Goal: Task Accomplishment & Management: Manage account settings

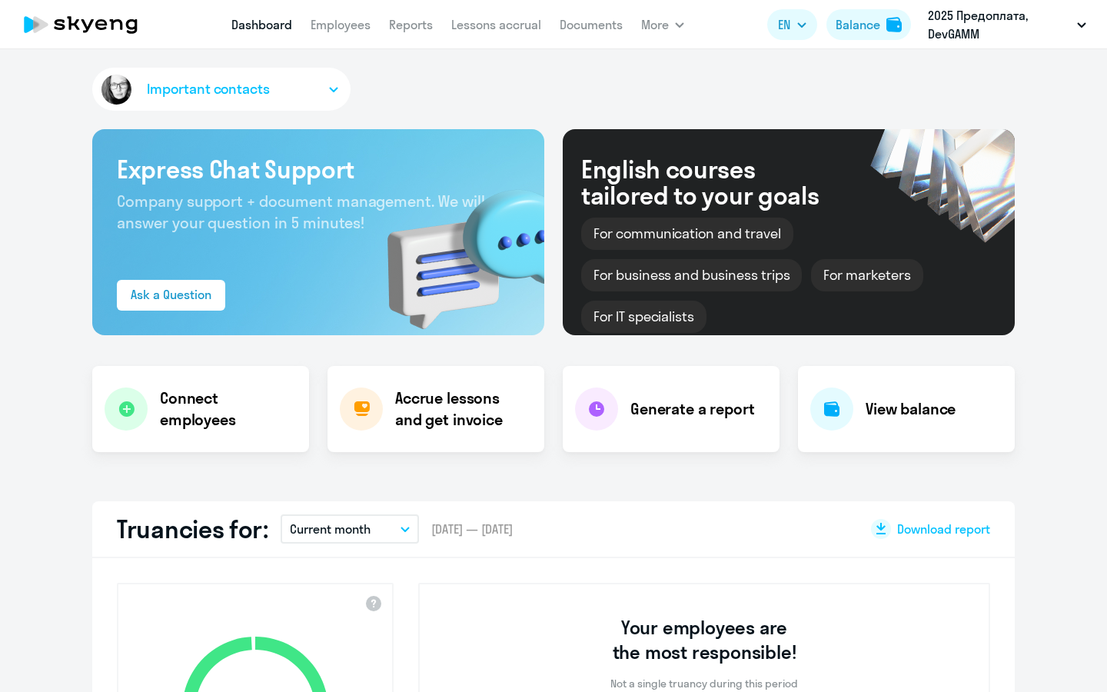
select select "30"
click at [519, 22] on link "Lessons accrual" at bounding box center [496, 24] width 90 height 15
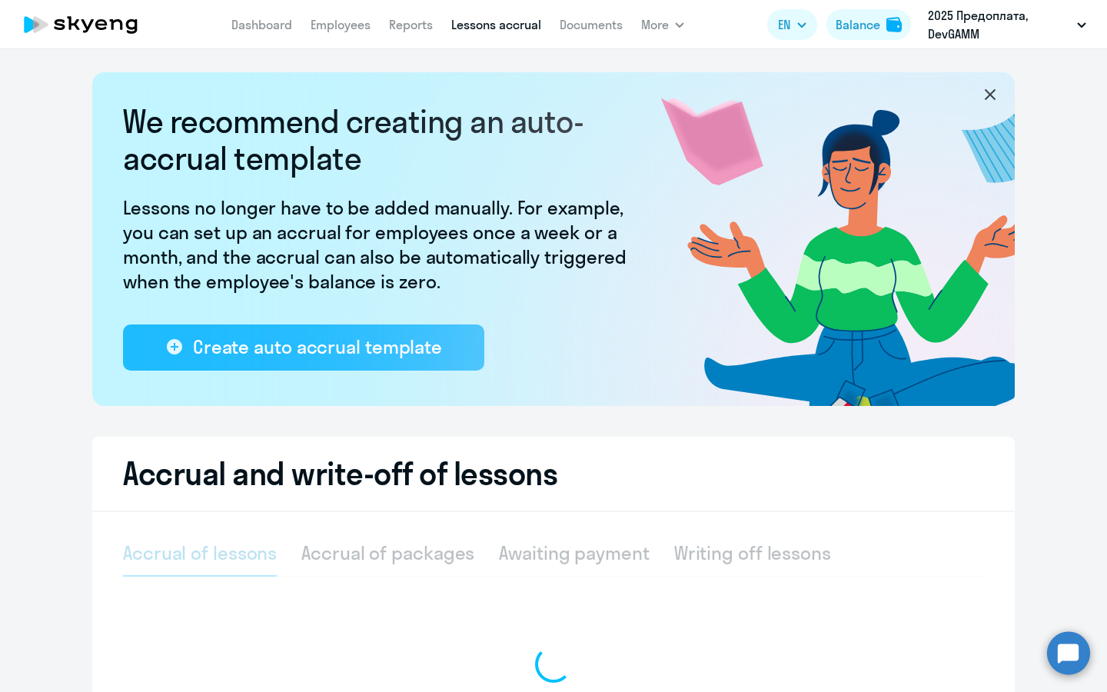
select select "10"
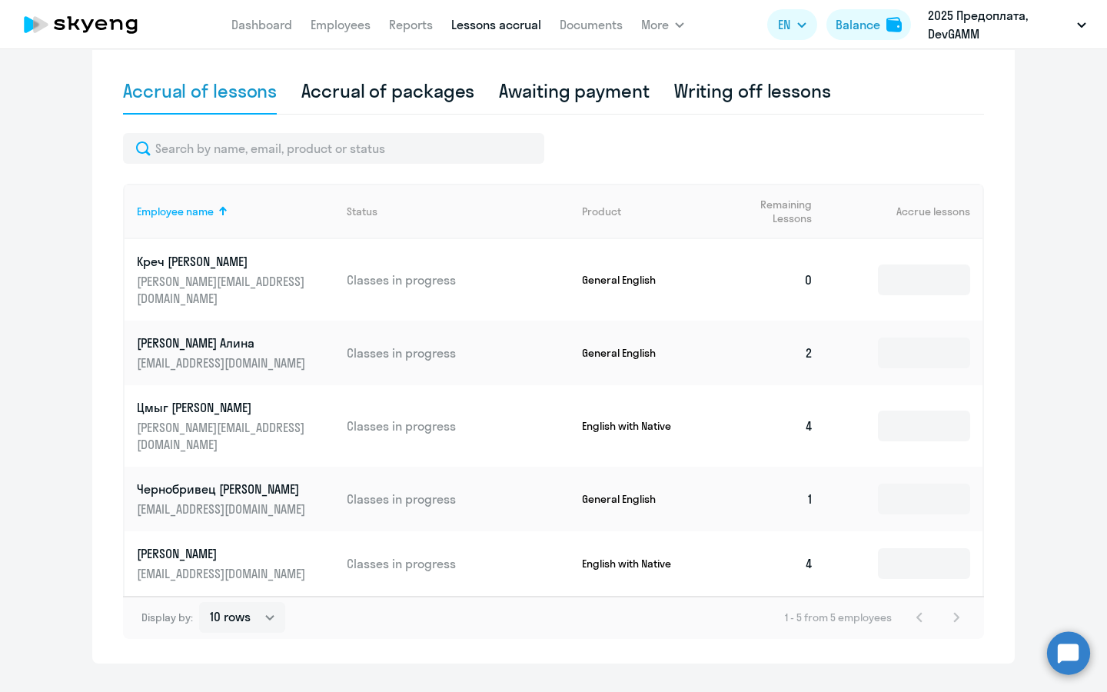
scroll to position [461, 0]
click at [906, 214] on th "Accrue lessons" at bounding box center [903, 211] width 157 height 55
click at [950, 199] on th "Accrue lessons" at bounding box center [903, 211] width 157 height 55
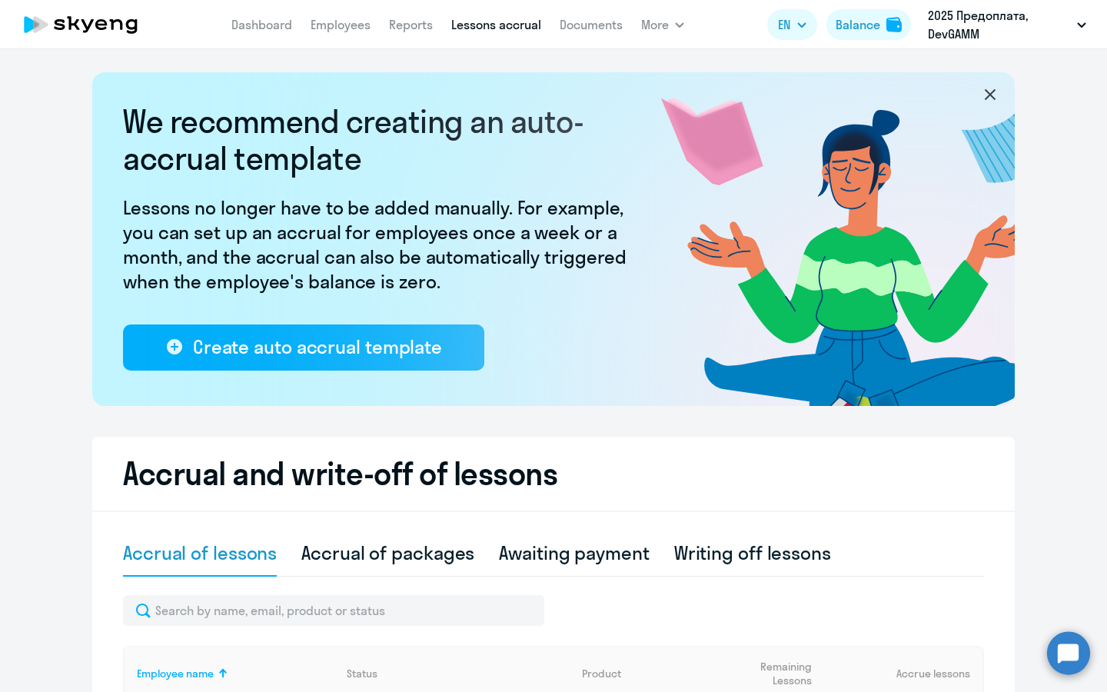
scroll to position [0, 0]
click at [335, 26] on link "Employees" at bounding box center [340, 24] width 60 height 15
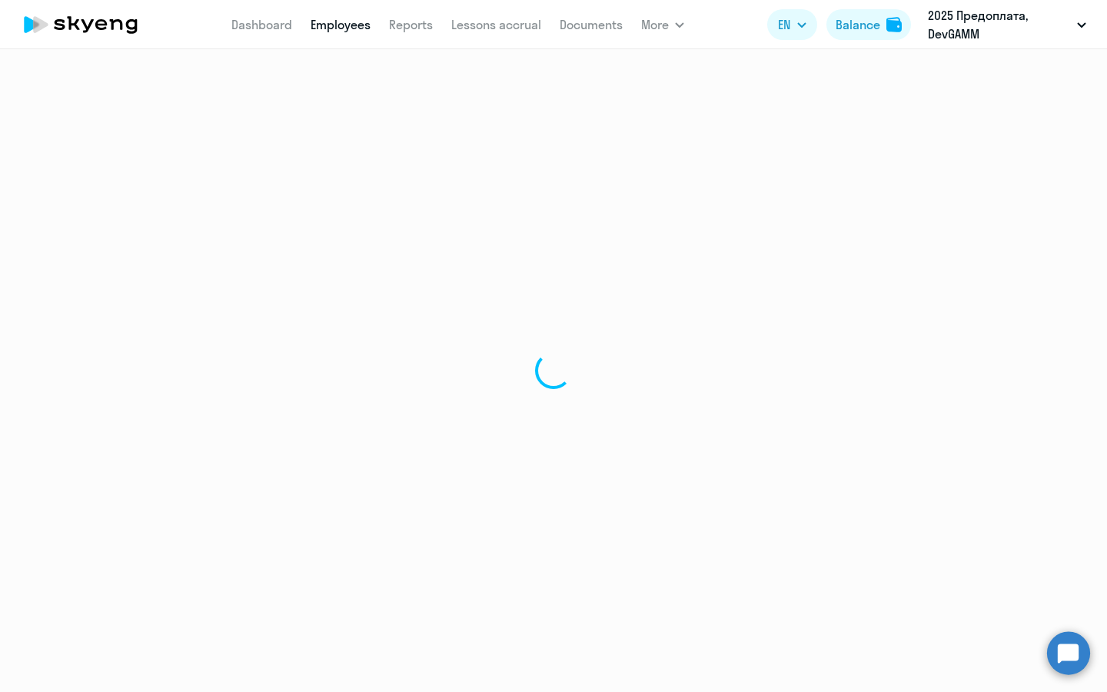
select select "30"
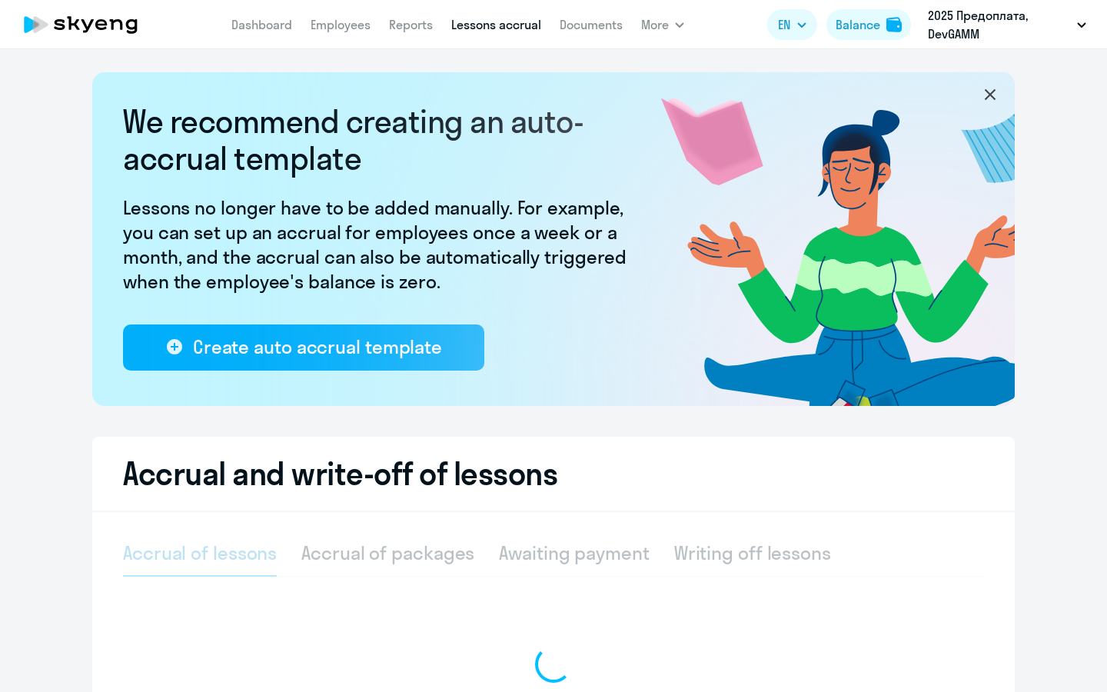
select select "10"
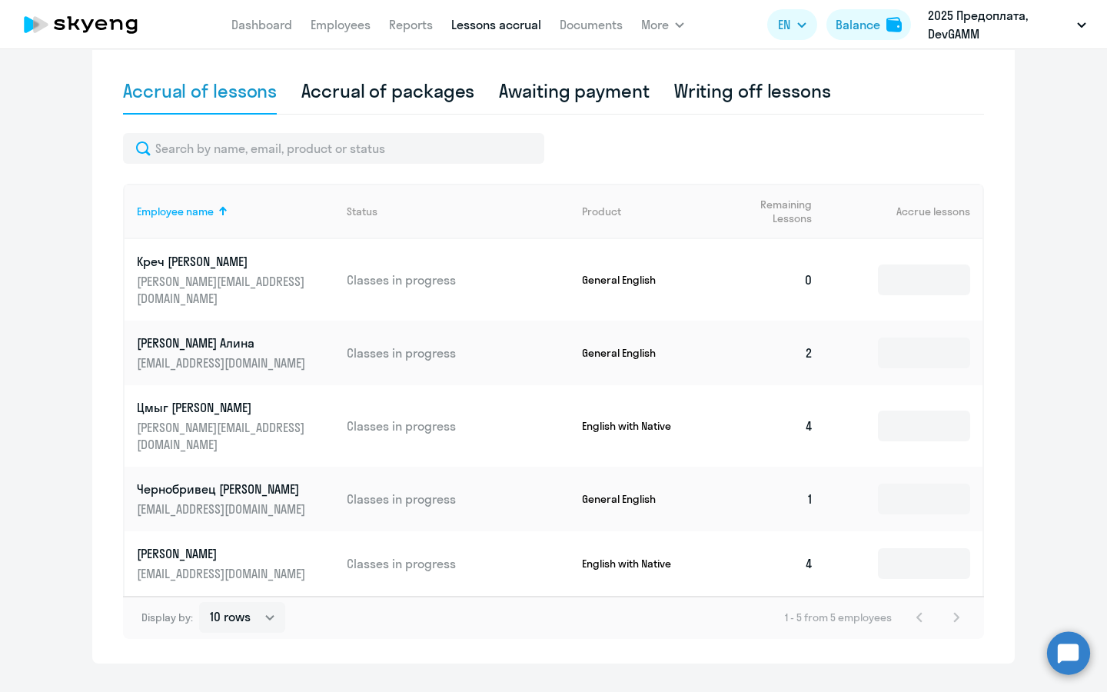
scroll to position [461, 0]
click at [899, 287] on td at bounding box center [903, 280] width 157 height 81
click at [911, 282] on input at bounding box center [924, 280] width 92 height 31
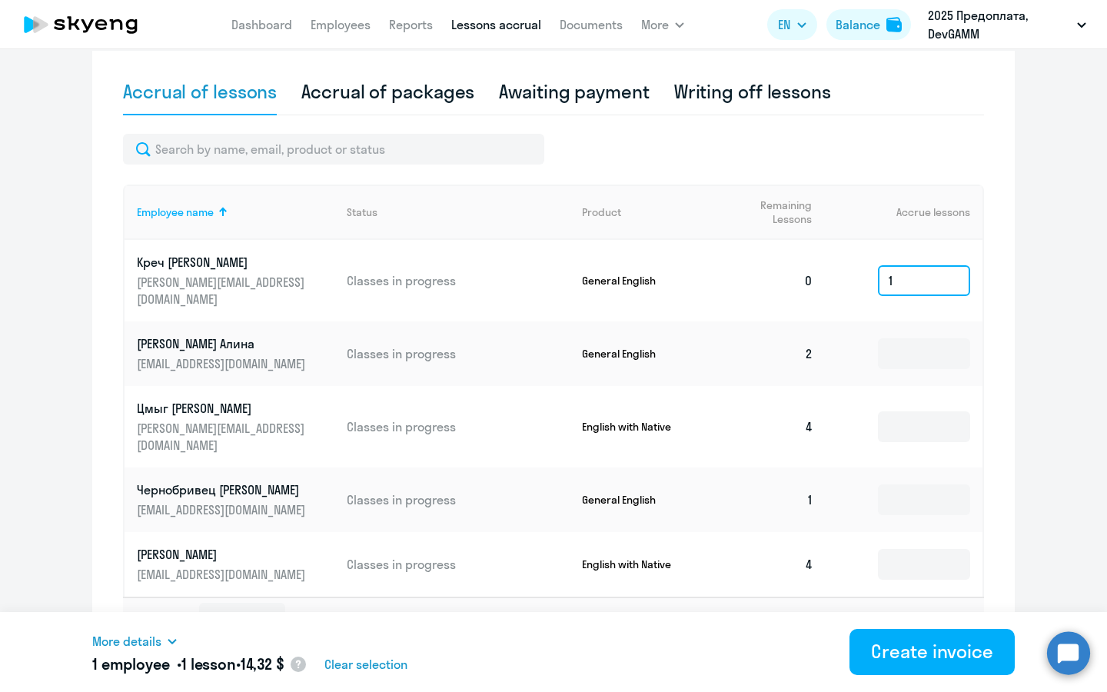
type input "1"
click at [170, 640] on icon at bounding box center [172, 641] width 8 height 5
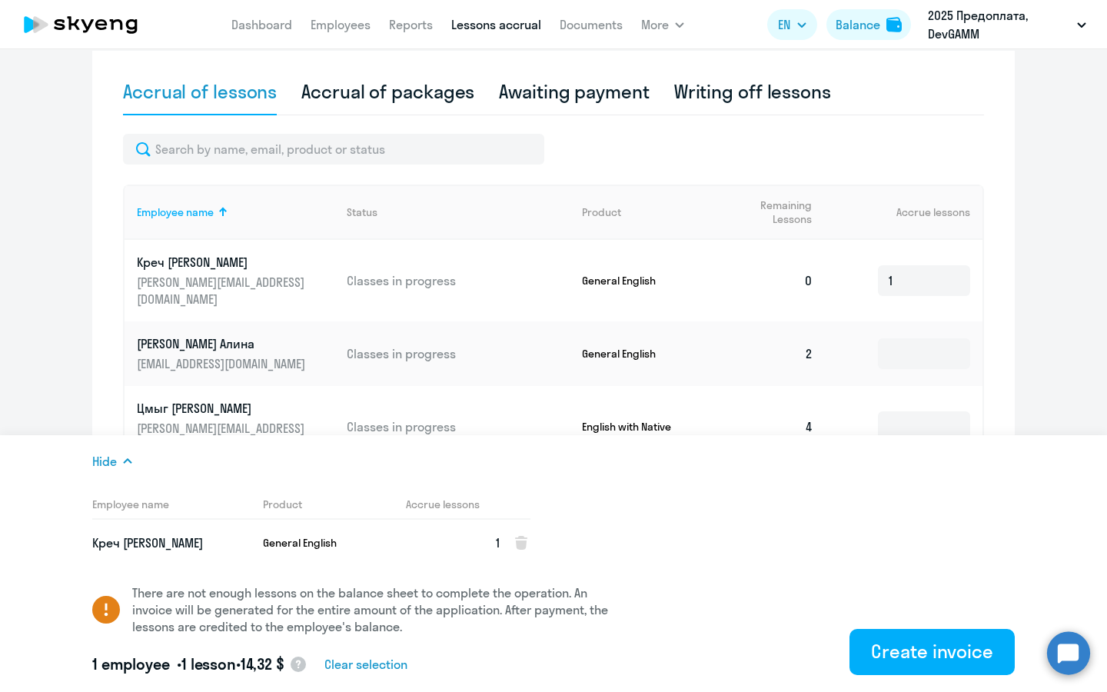
click at [123, 461] on icon at bounding box center [127, 461] width 12 height 12
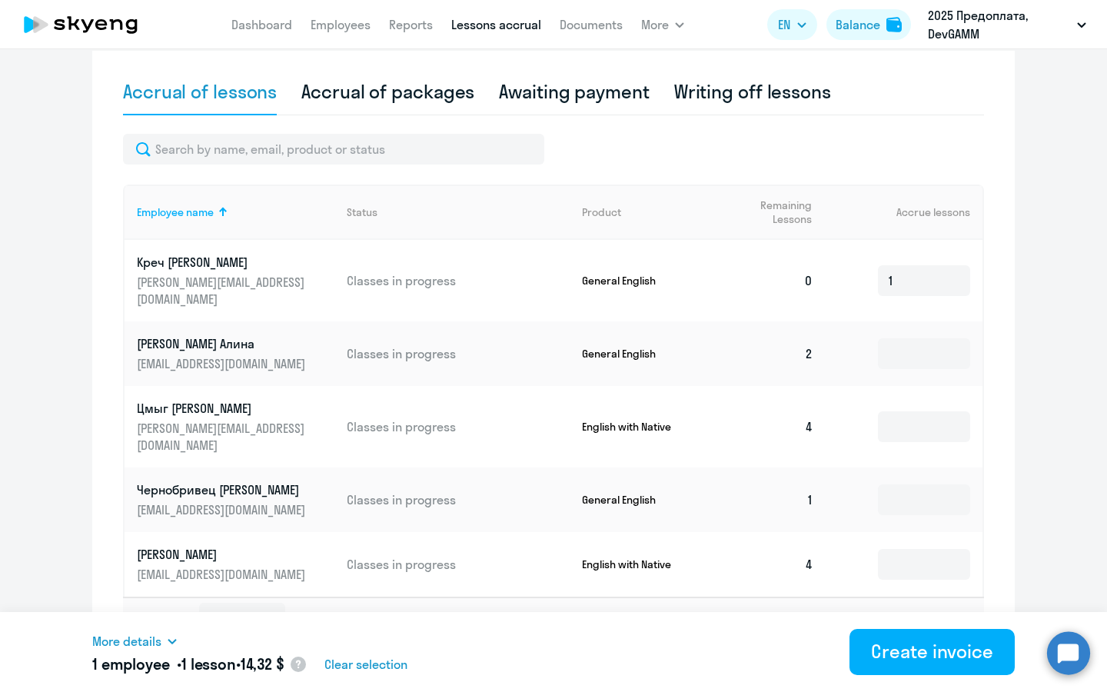
click at [45, 92] on ng-component "We recommend creating an auto-accrual template Lessons no longer have to be add…" at bounding box center [553, 137] width 1107 height 1053
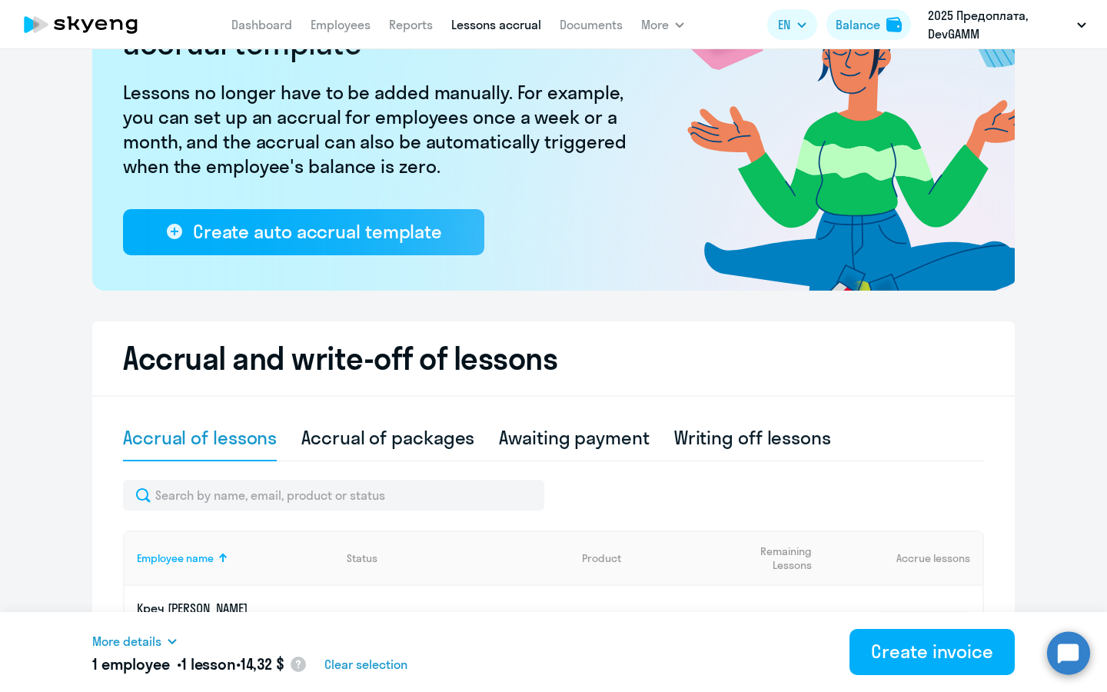
scroll to position [130, 0]
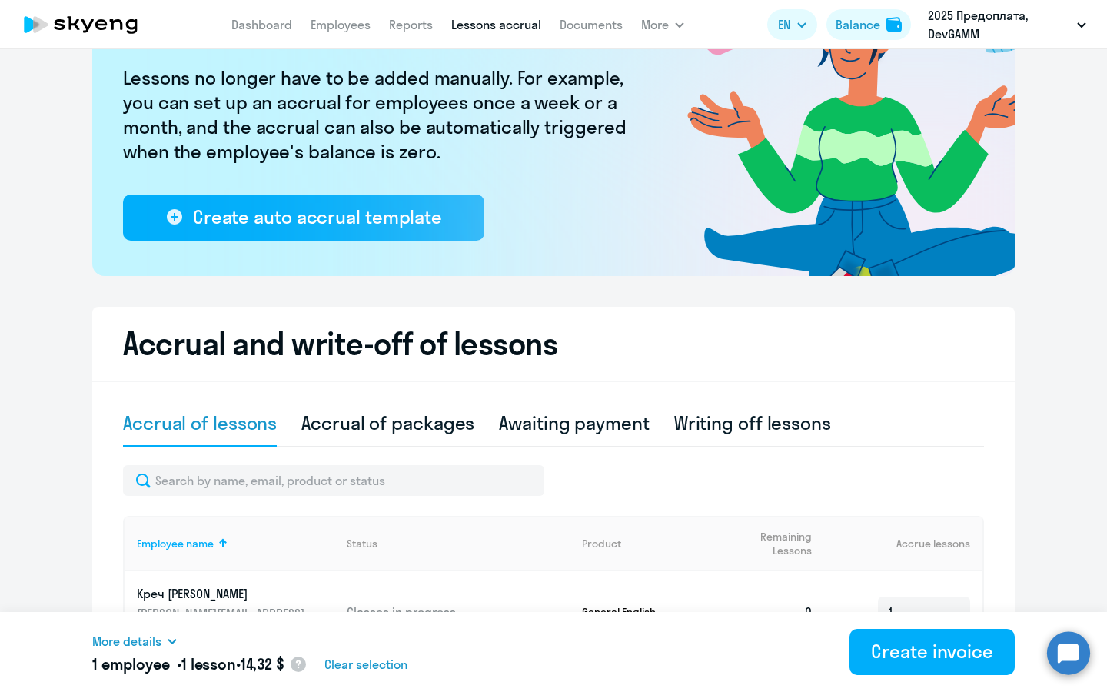
drag, startPoint x: 90, startPoint y: 351, endPoint x: 224, endPoint y: 357, distance: 133.8
click at [224, 357] on ng-component "We recommend creating an auto-accrual template Lessons no longer have to be add…" at bounding box center [553, 468] width 1107 height 1053
copy h2 "Accrual"
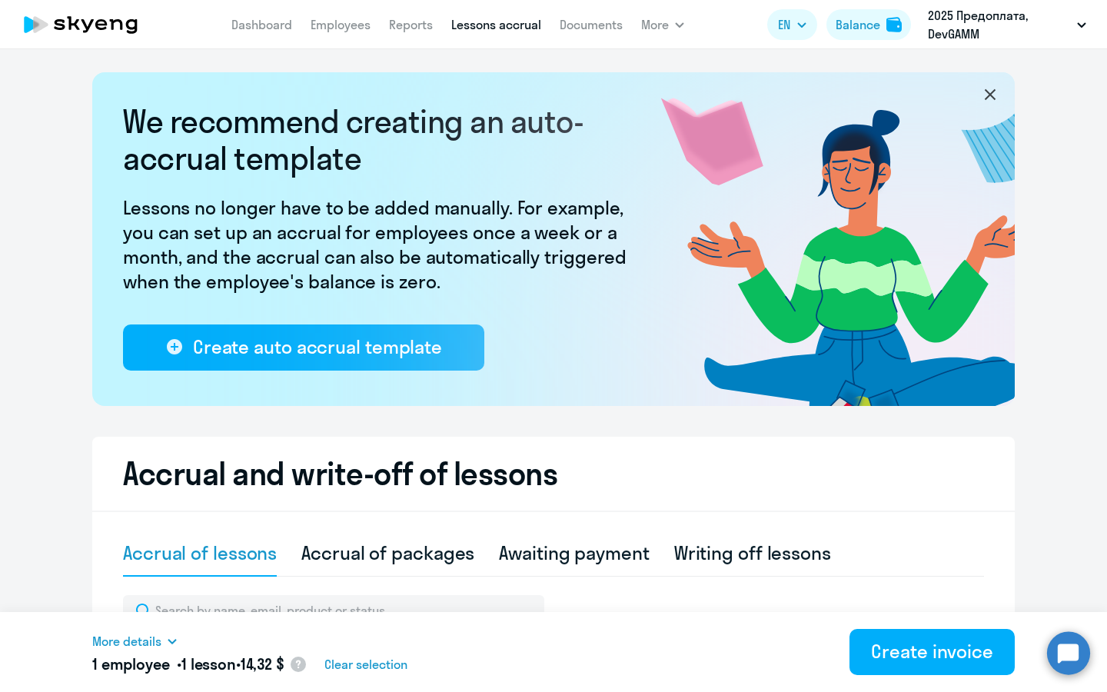
scroll to position [0, 0]
click at [797, 25] on button "EN" at bounding box center [792, 24] width 50 height 31
click at [797, 25] on icon "button" at bounding box center [801, 24] width 9 height 5
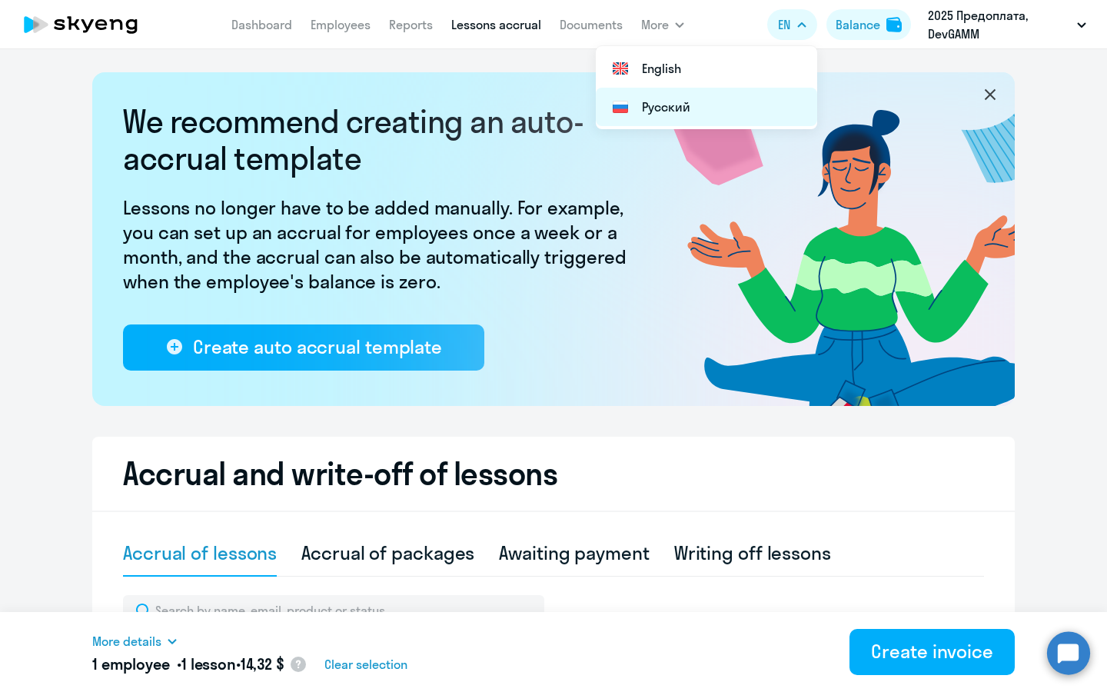
click at [662, 107] on li "Русский" at bounding box center [706, 107] width 221 height 38
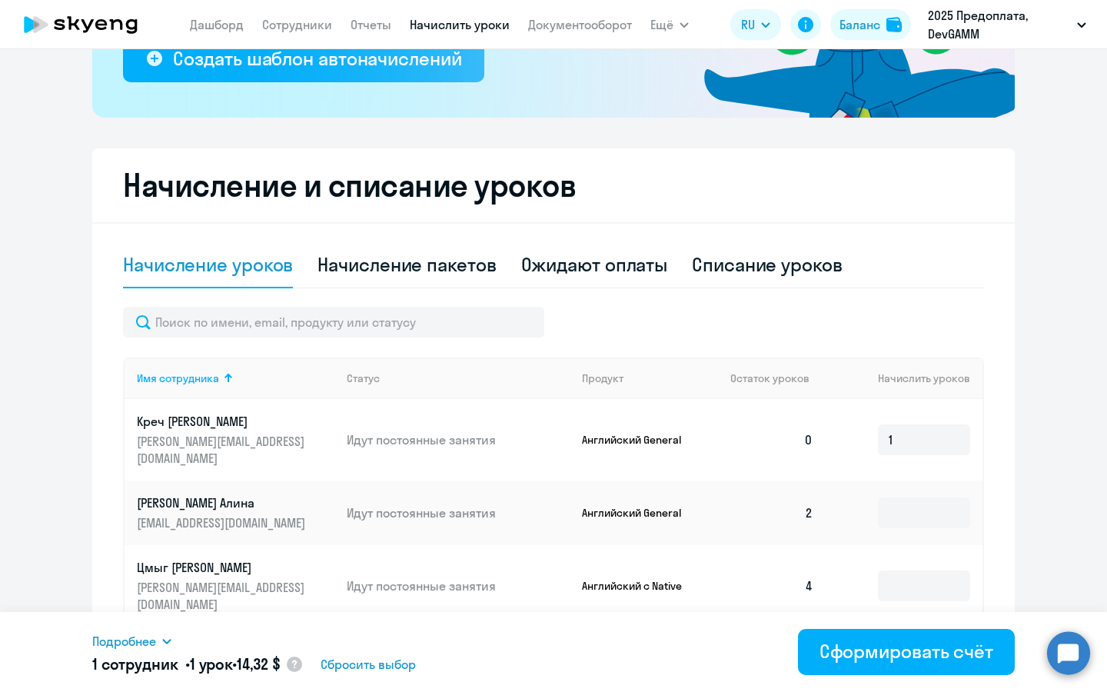
scroll to position [319, 0]
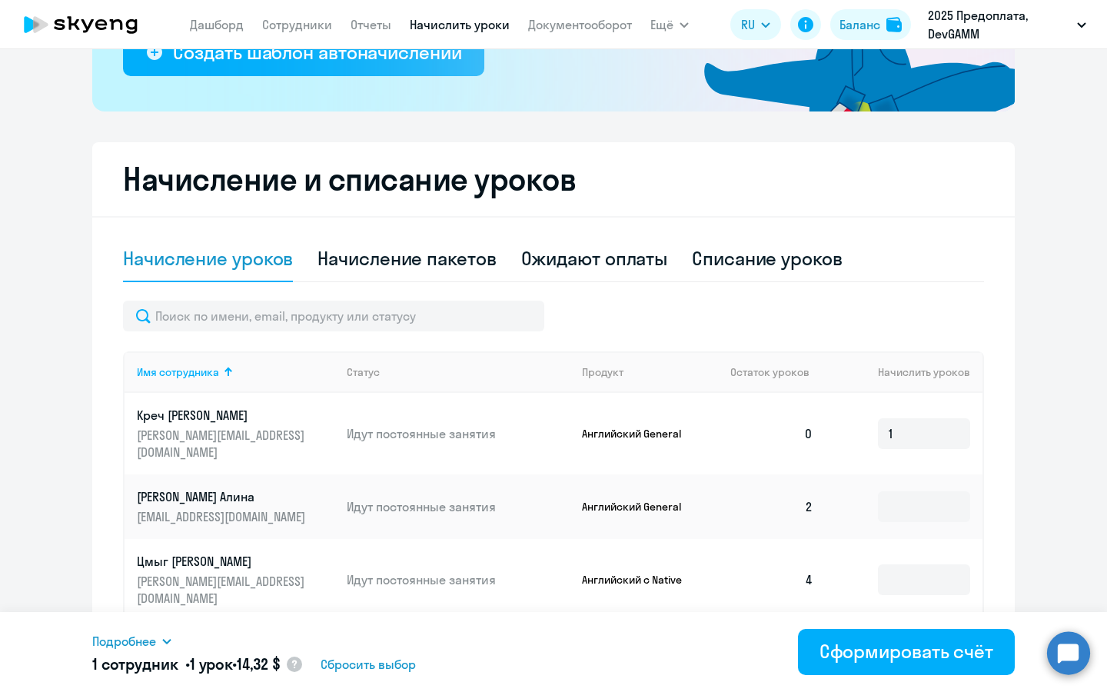
click at [645, 282] on div "Начисление уроков Начисление пакетов Ожидают оплаты Списание уроков Имя сотрудн…" at bounding box center [553, 514] width 861 height 556
click at [732, 264] on div "Списание уроков" at bounding box center [767, 258] width 151 height 25
select select "10"
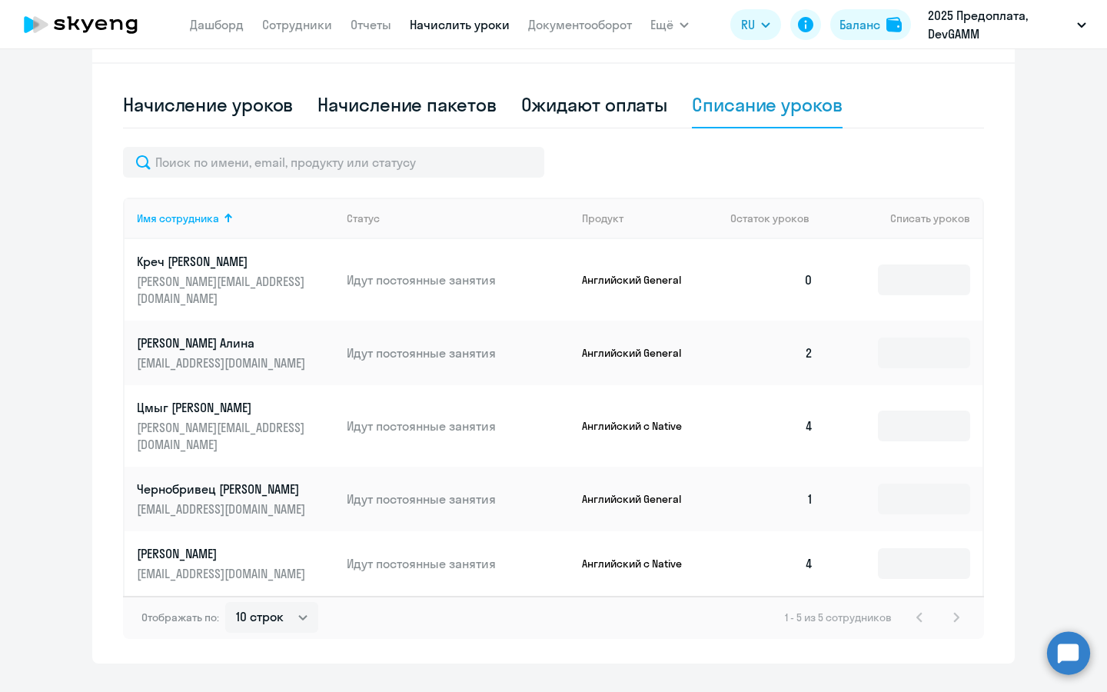
scroll to position [472, 0]
click at [883, 411] on input at bounding box center [924, 426] width 92 height 31
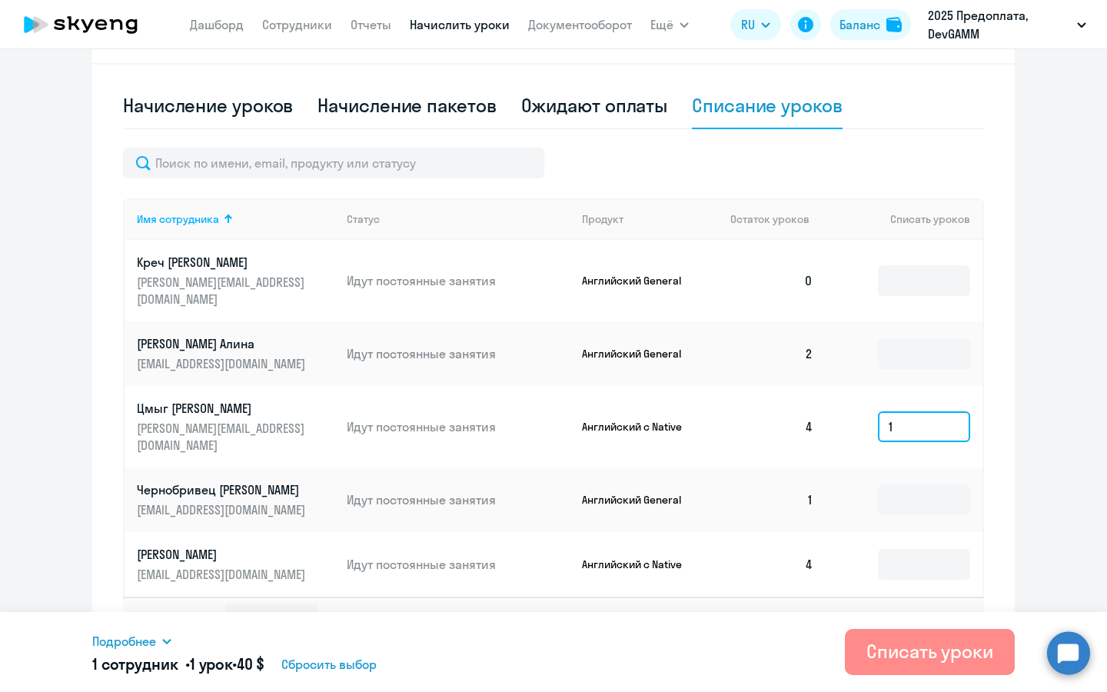
type input "1"
click at [883, 662] on div "Списать уроки" at bounding box center [929, 651] width 127 height 25
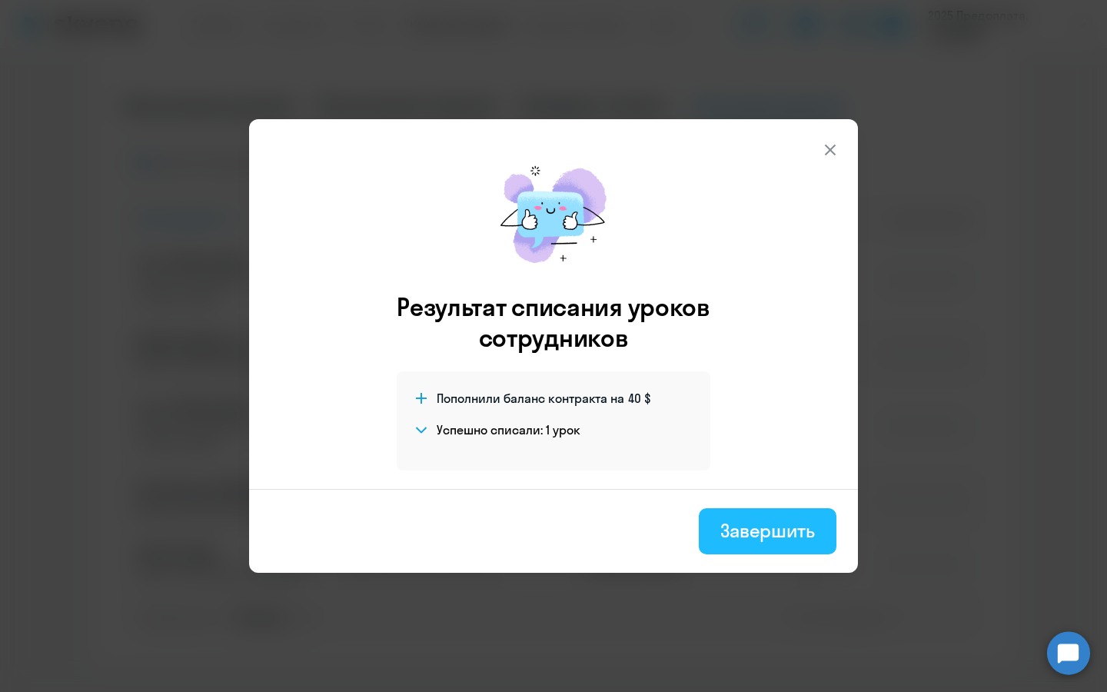
click at [766, 547] on button "Завершить" at bounding box center [768, 531] width 138 height 46
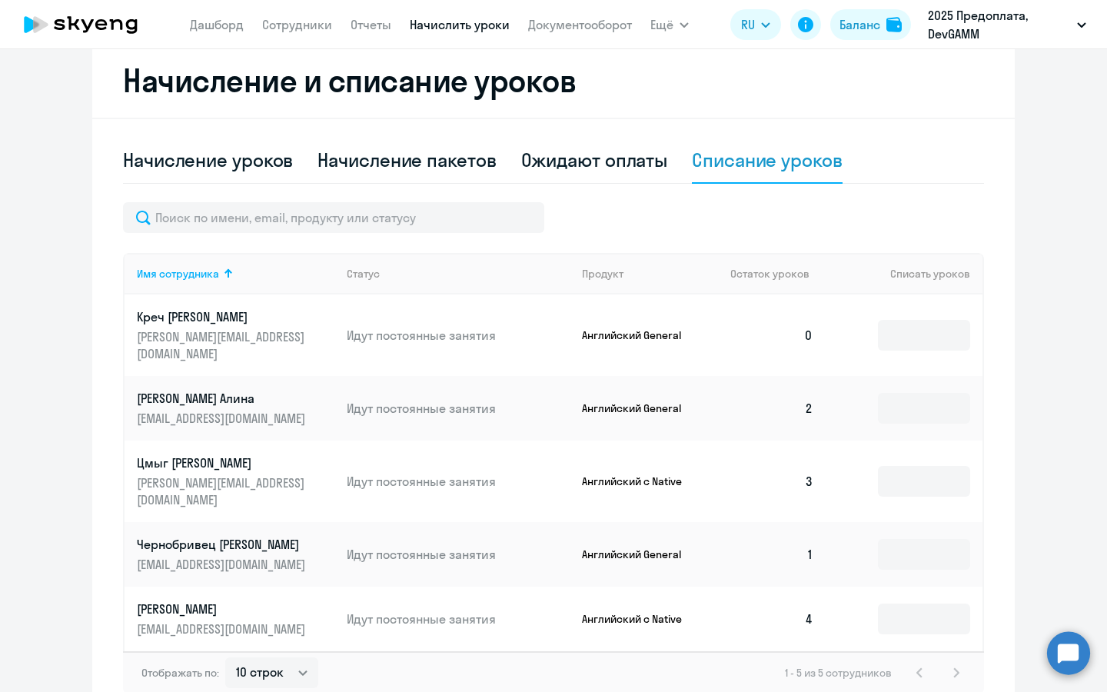
scroll to position [355, 0]
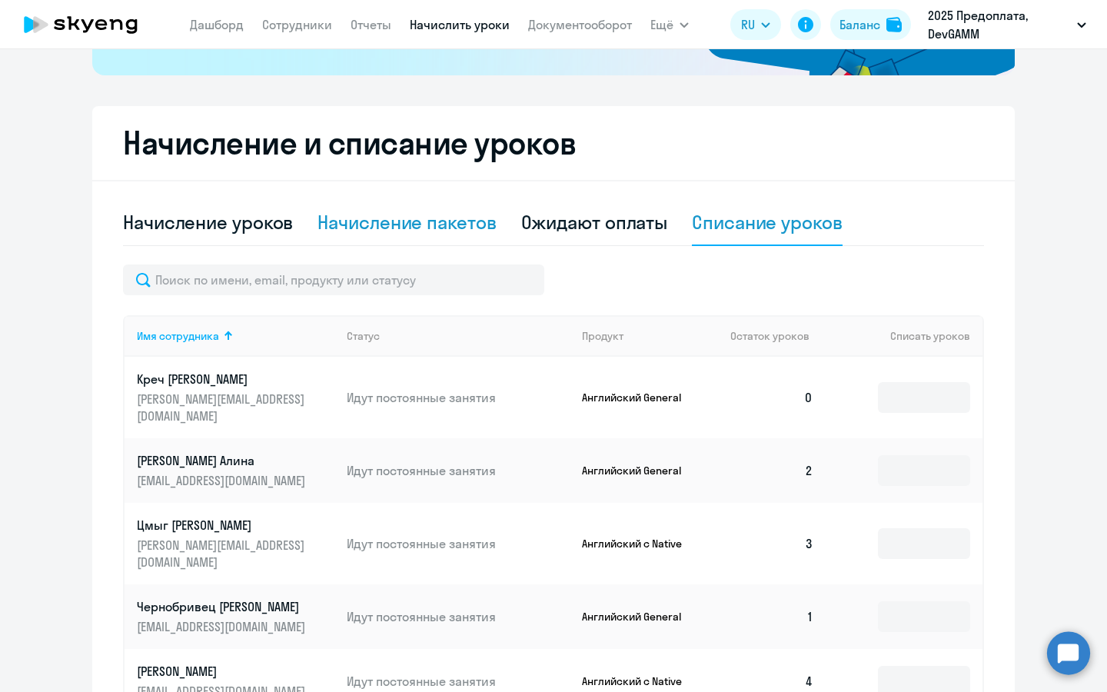
click at [424, 230] on div "Начисление пакетов" at bounding box center [406, 222] width 178 height 25
select select "10"
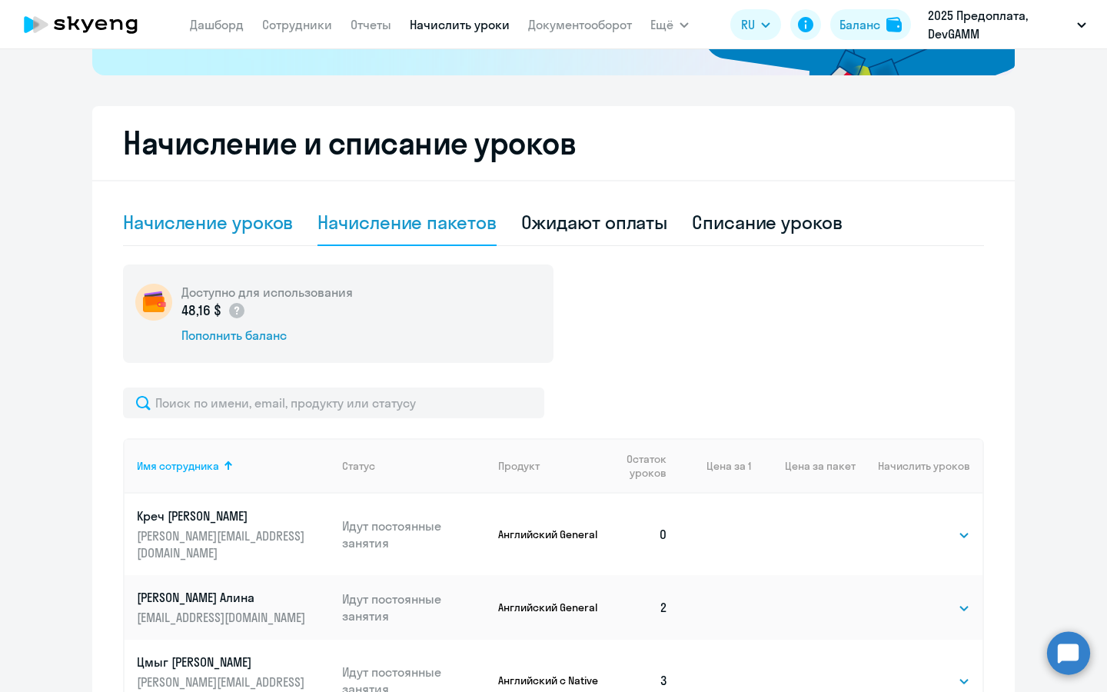
click at [266, 224] on div "Начисление уроков" at bounding box center [208, 222] width 170 height 25
select select "10"
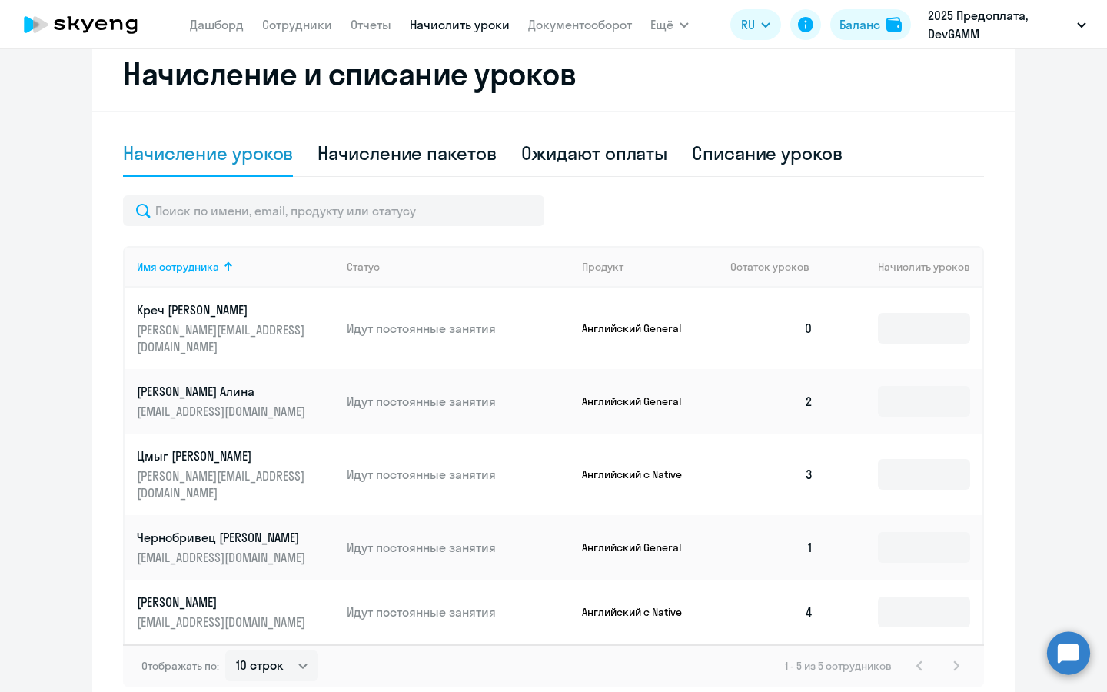
scroll to position [430, 0]
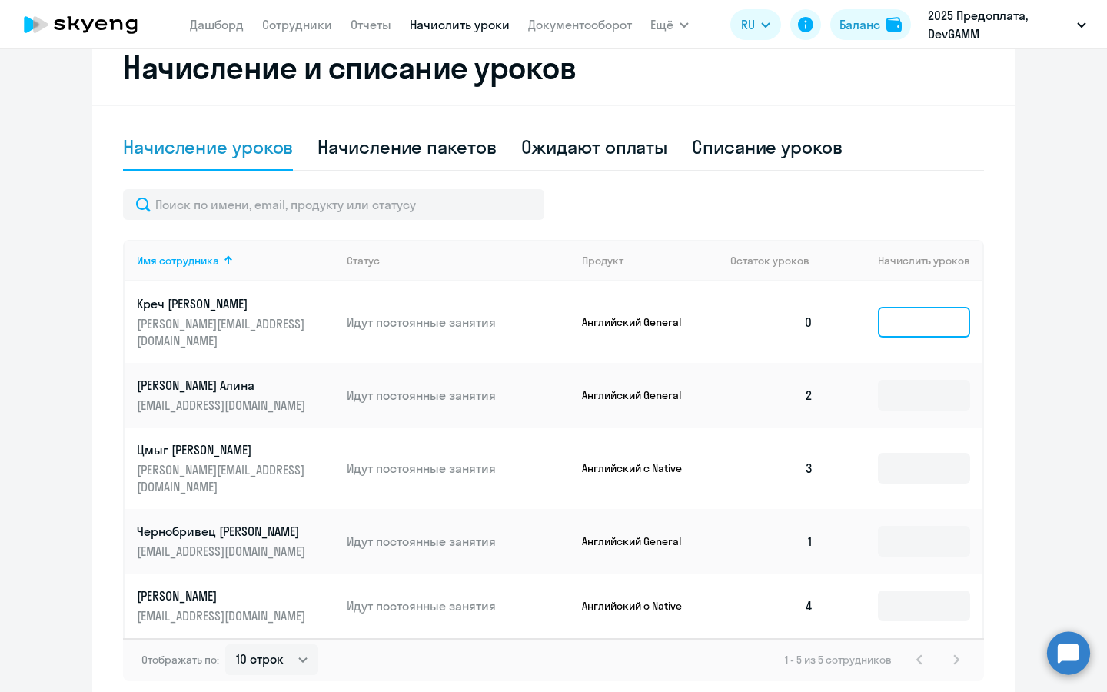
click at [921, 324] on input at bounding box center [924, 322] width 92 height 31
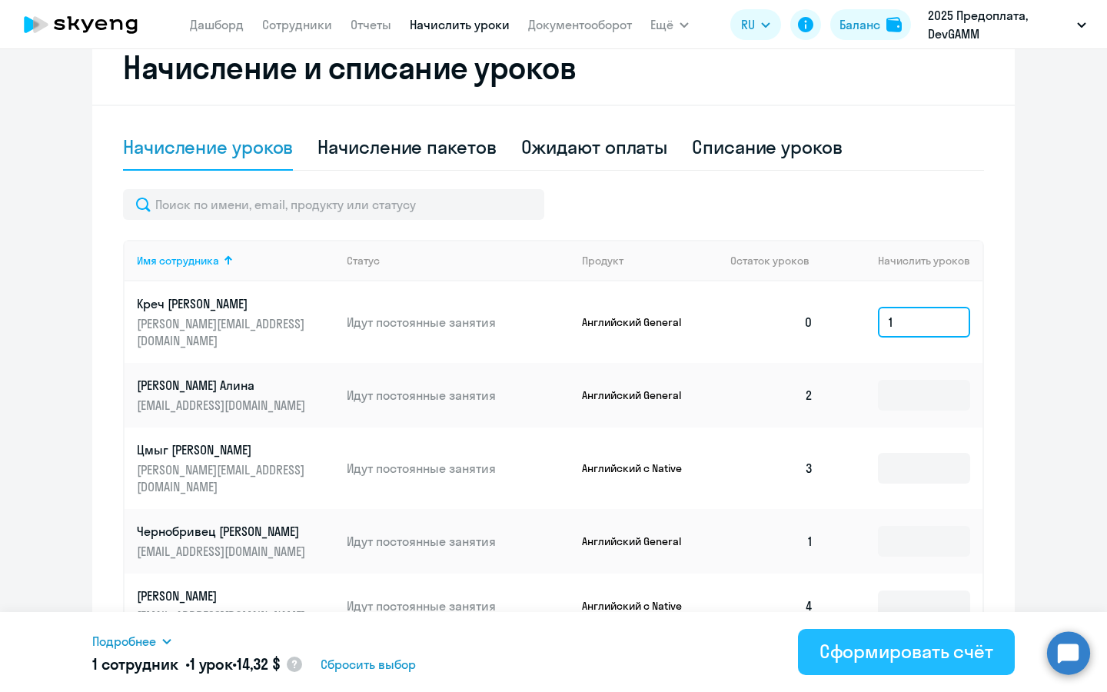
type input "1"
click at [847, 631] on button "Сформировать счёт" at bounding box center [906, 652] width 217 height 46
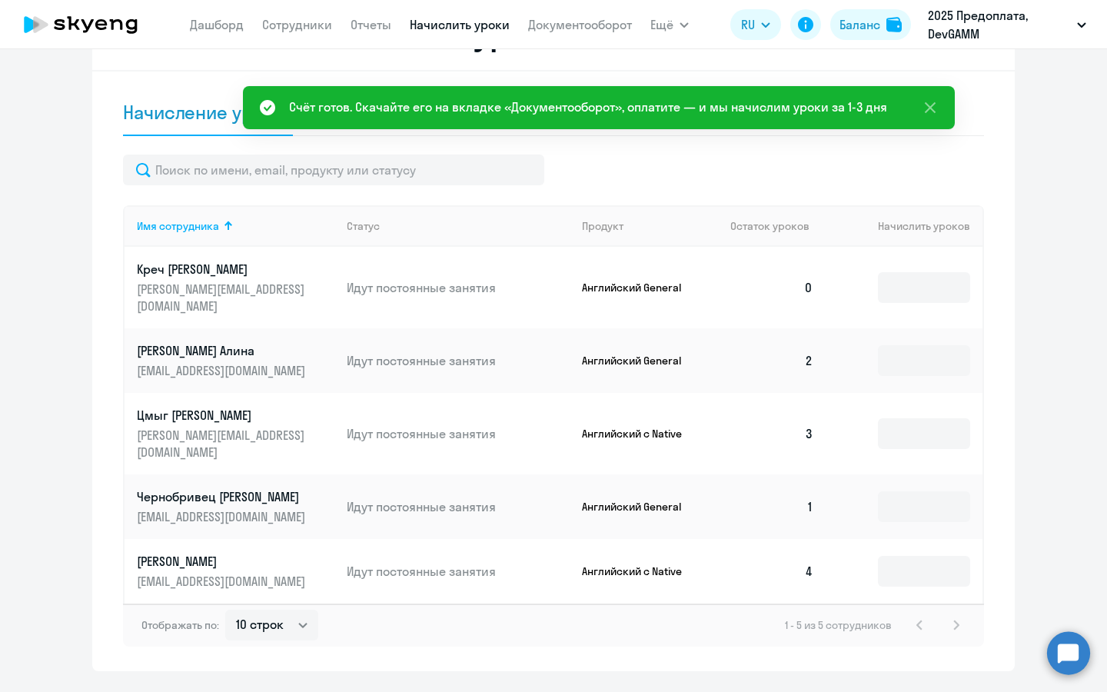
scroll to position [472, 0]
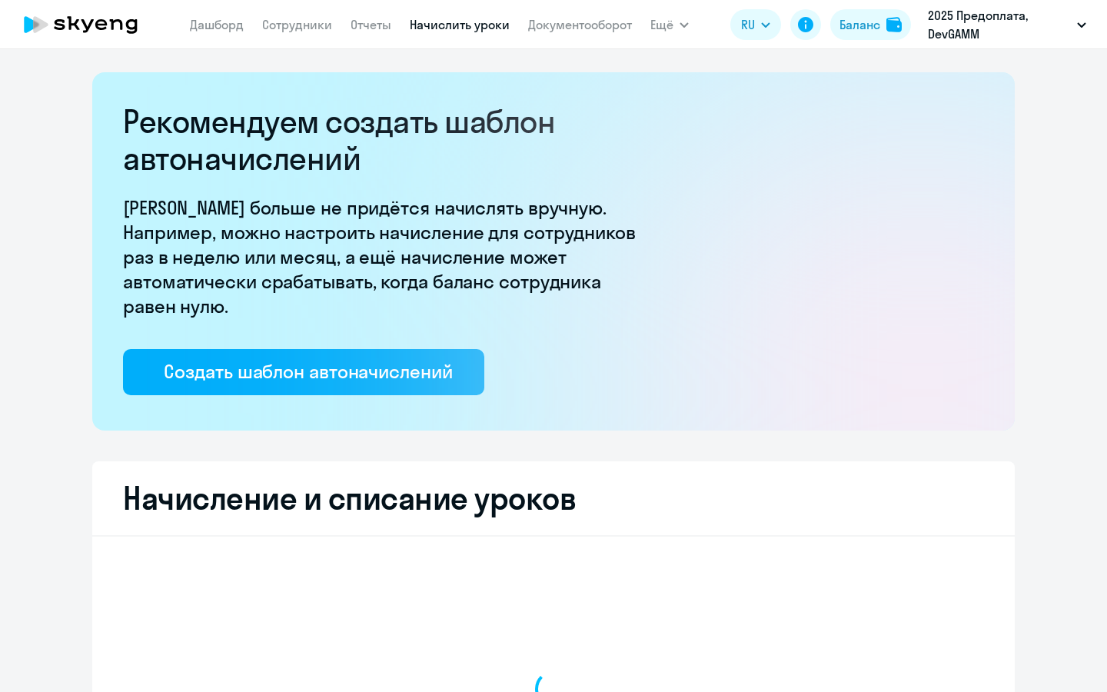
select select "10"
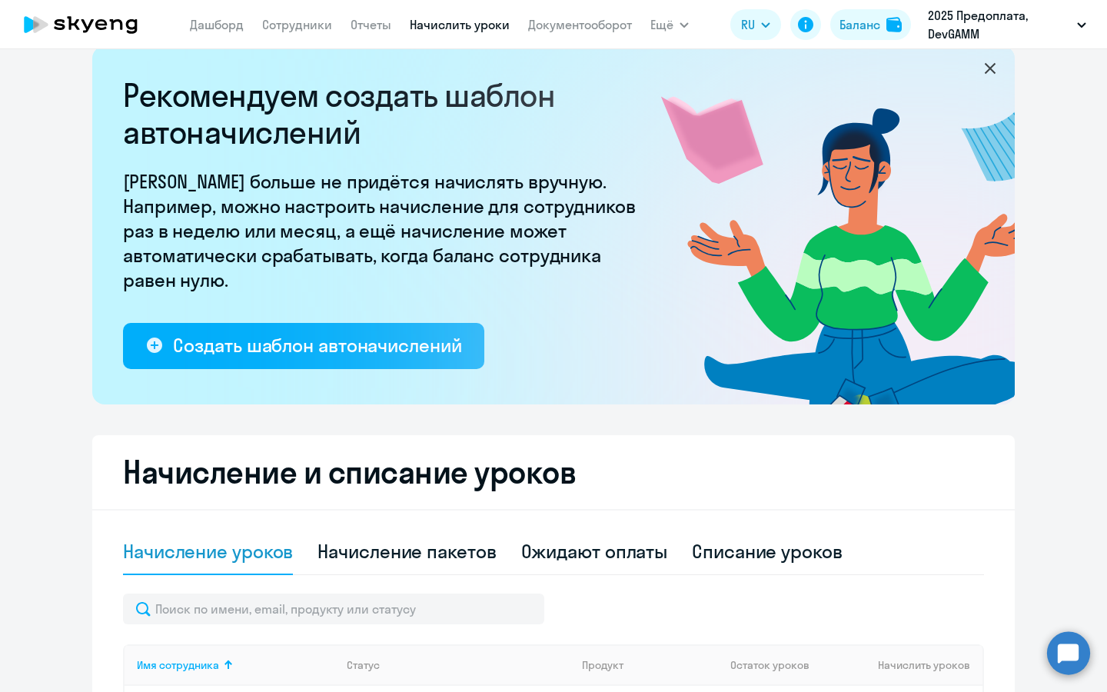
scroll to position [32, 0]
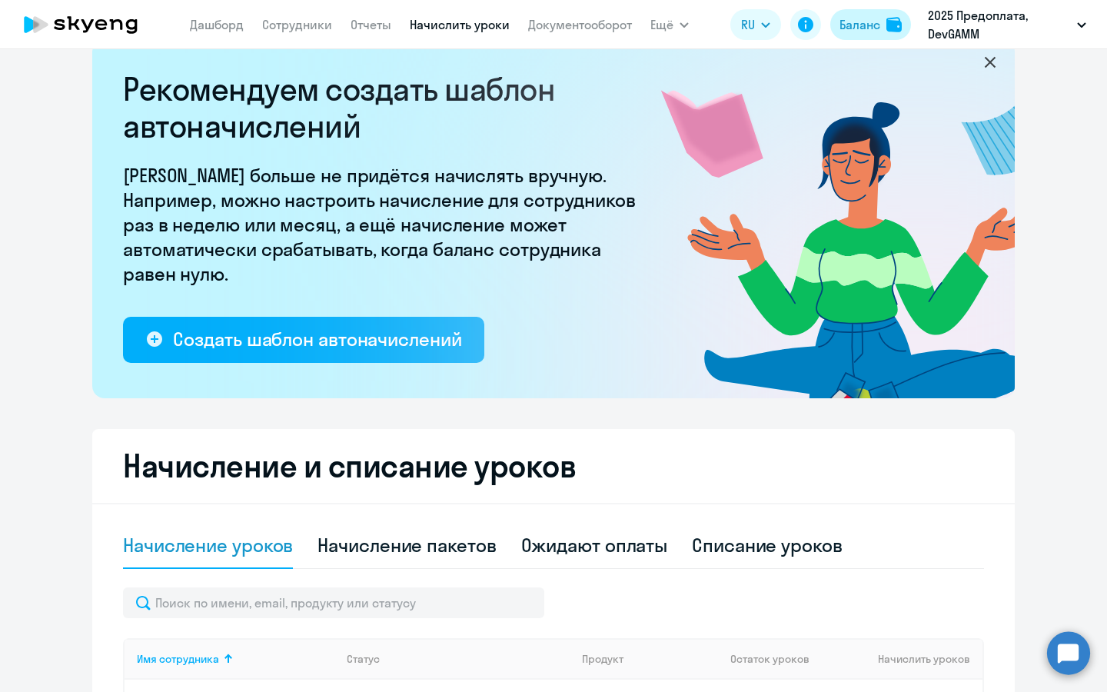
click at [869, 18] on div "Баланс" at bounding box center [859, 24] width 41 height 18
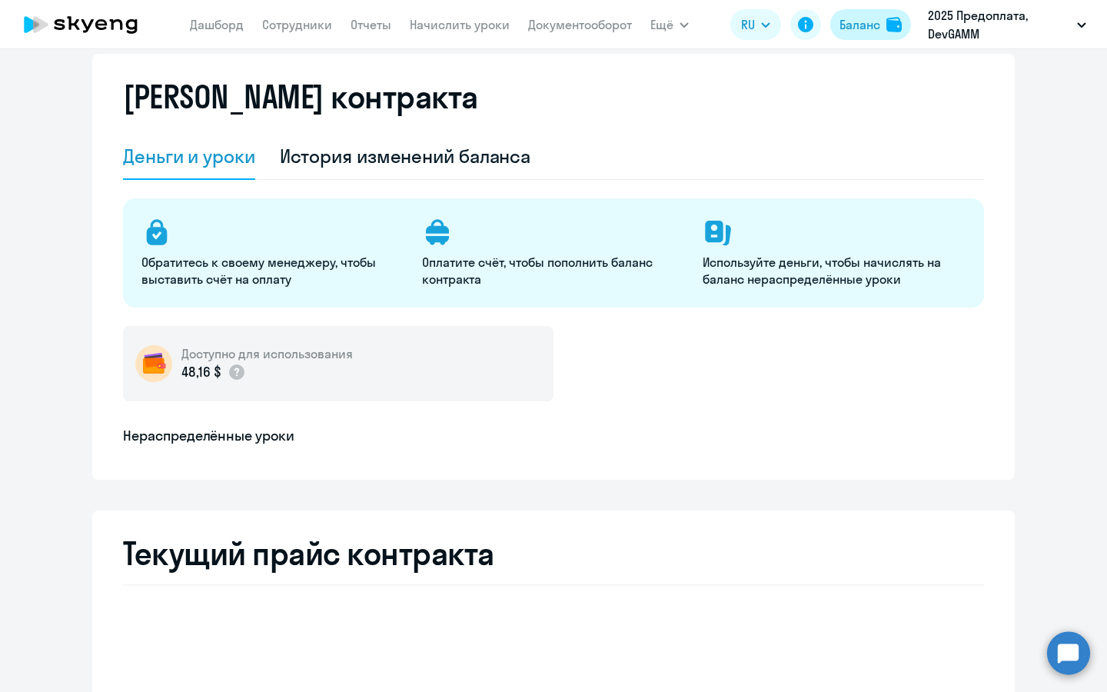
select select "english_adult_not_native_speaker"
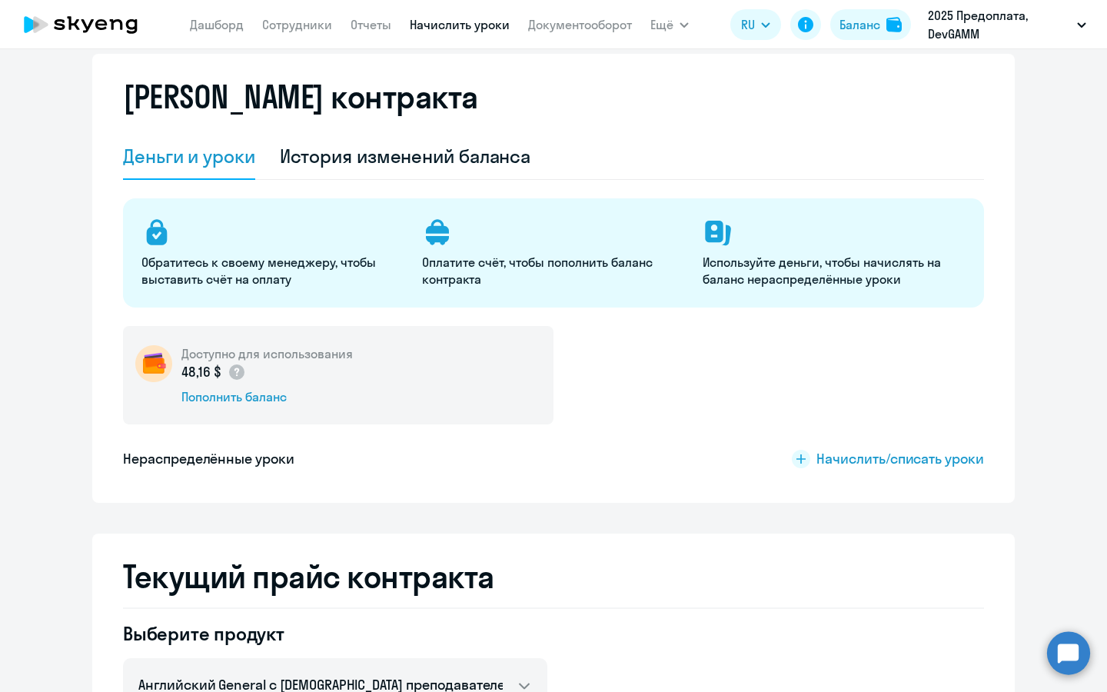
click at [468, 28] on link "Начислить уроки" at bounding box center [460, 24] width 100 height 15
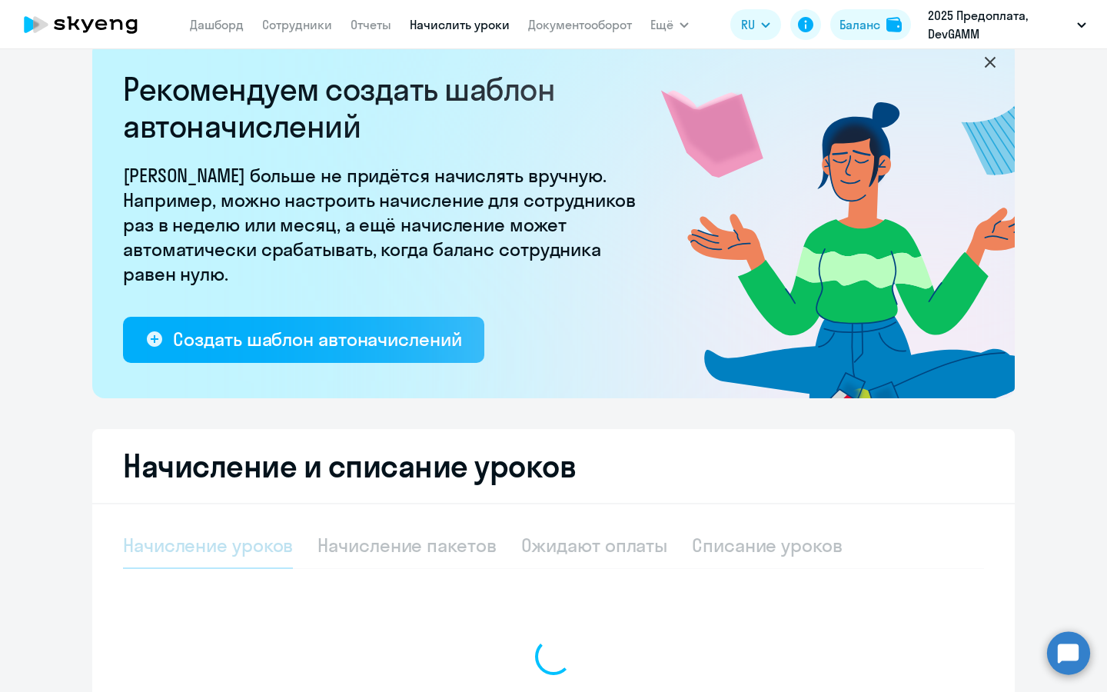
select select "10"
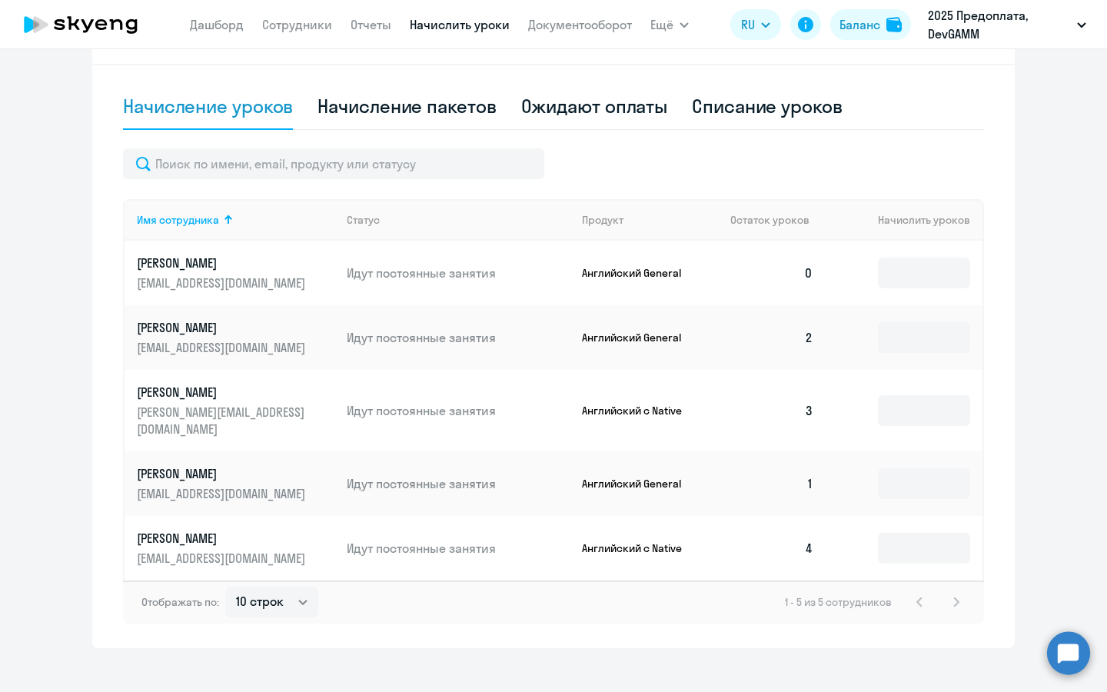
scroll to position [472, 0]
click at [891, 272] on input at bounding box center [924, 272] width 92 height 31
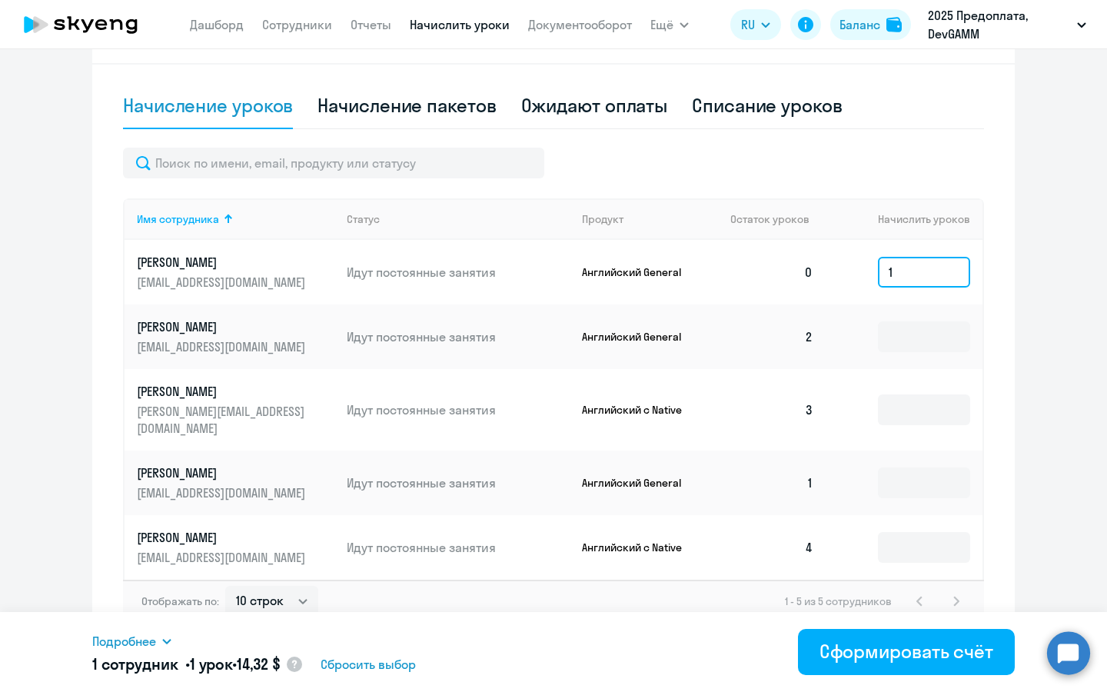
type input "1"
click at [807, 278] on td "0" at bounding box center [772, 272] width 108 height 65
click at [911, 267] on input "1" at bounding box center [924, 272] width 92 height 31
click at [154, 640] on span "Подробнее" at bounding box center [124, 641] width 64 height 18
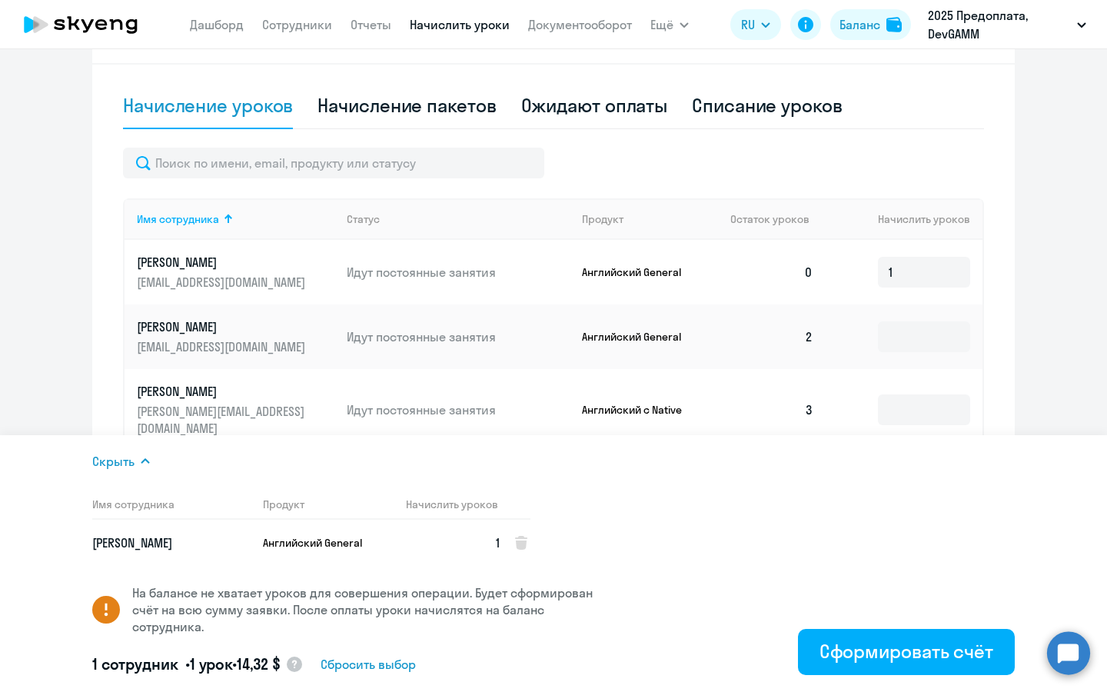
click at [147, 472] on div "Скрыть Имя сотрудника Продукт Начислить уроков Креч Дмитрий Английский General …" at bounding box center [351, 563] width 519 height 223
click at [144, 460] on icon at bounding box center [145, 460] width 8 height 5
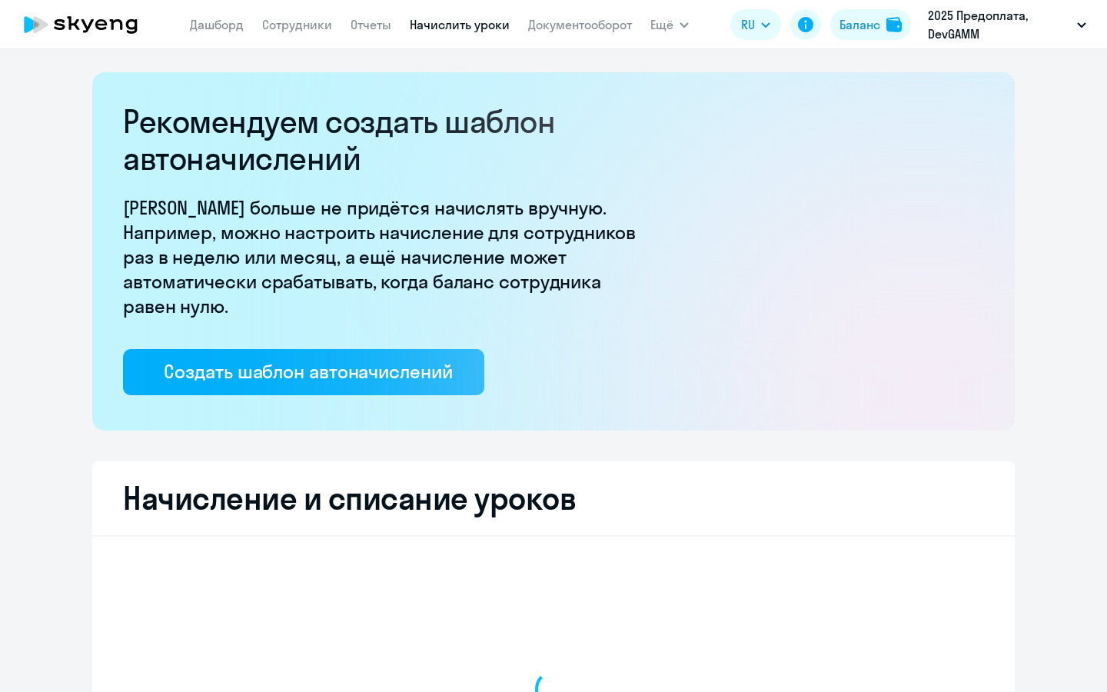
select select "10"
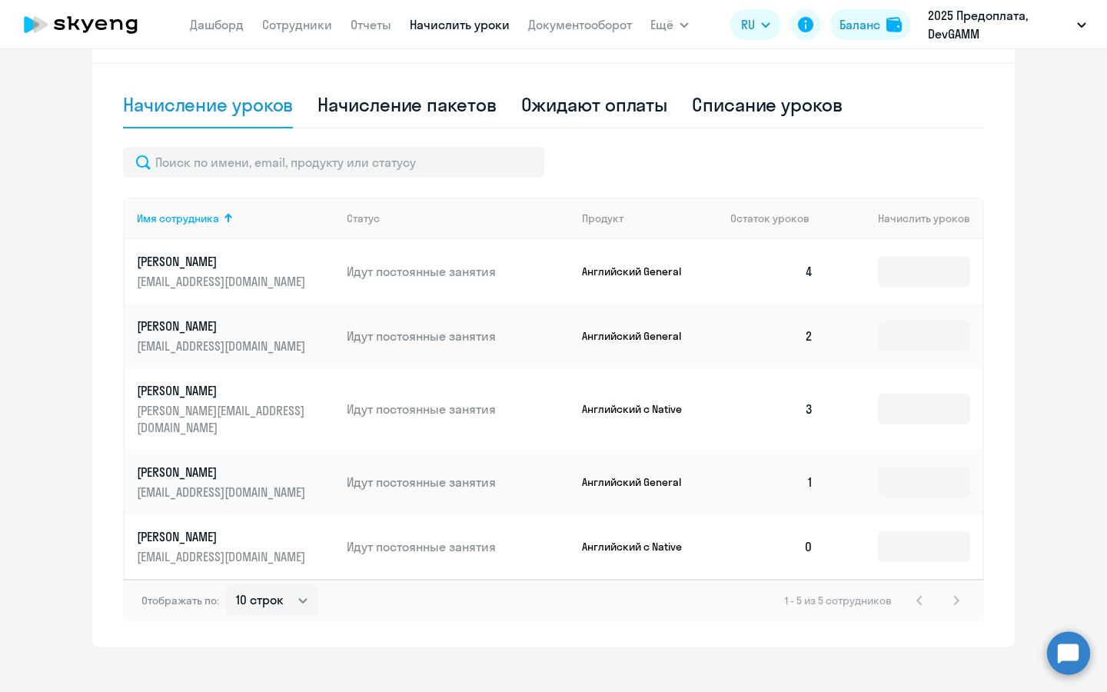
scroll to position [472, 0]
click at [924, 262] on input at bounding box center [924, 272] width 92 height 31
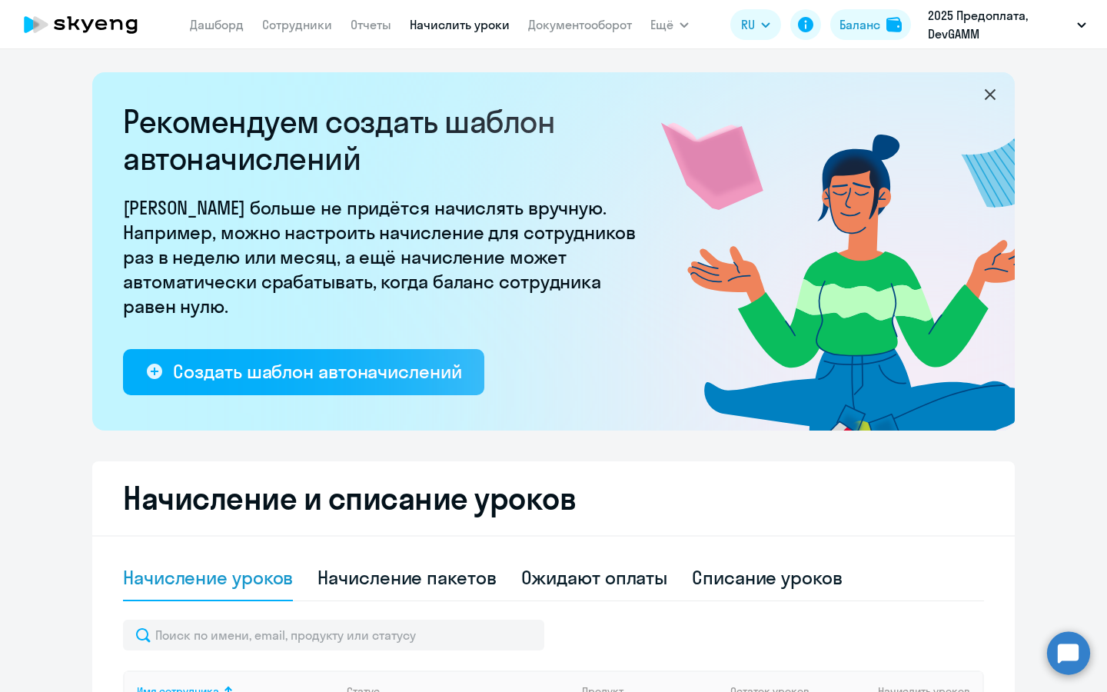
scroll to position [0, 0]
click at [221, 17] on link "Дашборд" at bounding box center [217, 24] width 54 height 15
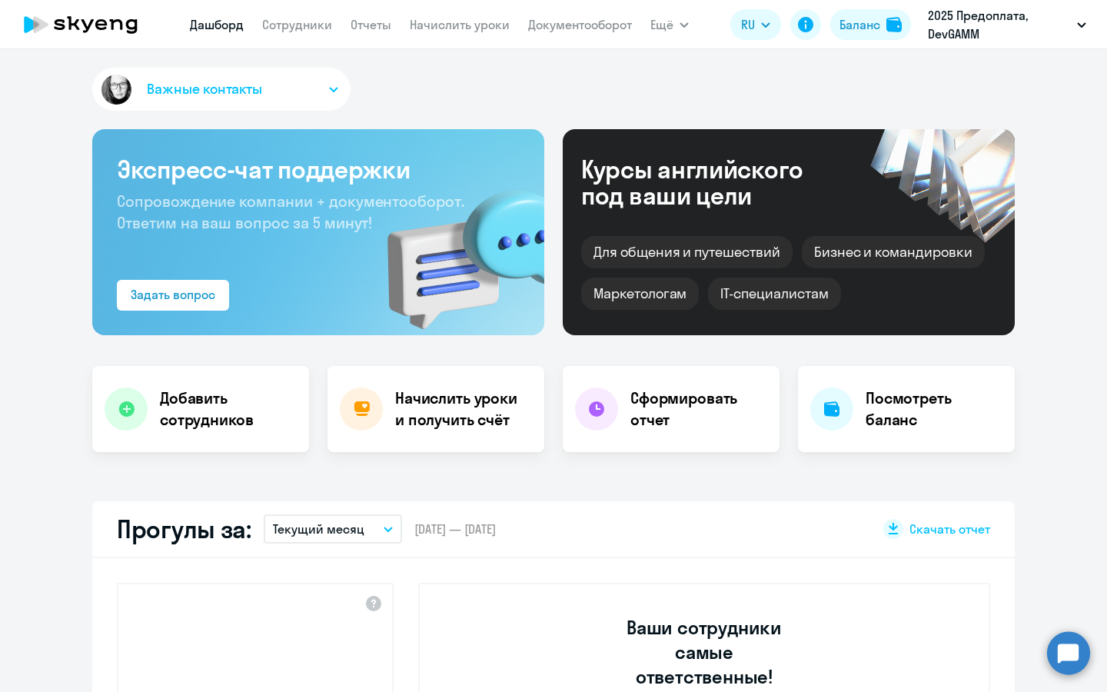
select select "30"
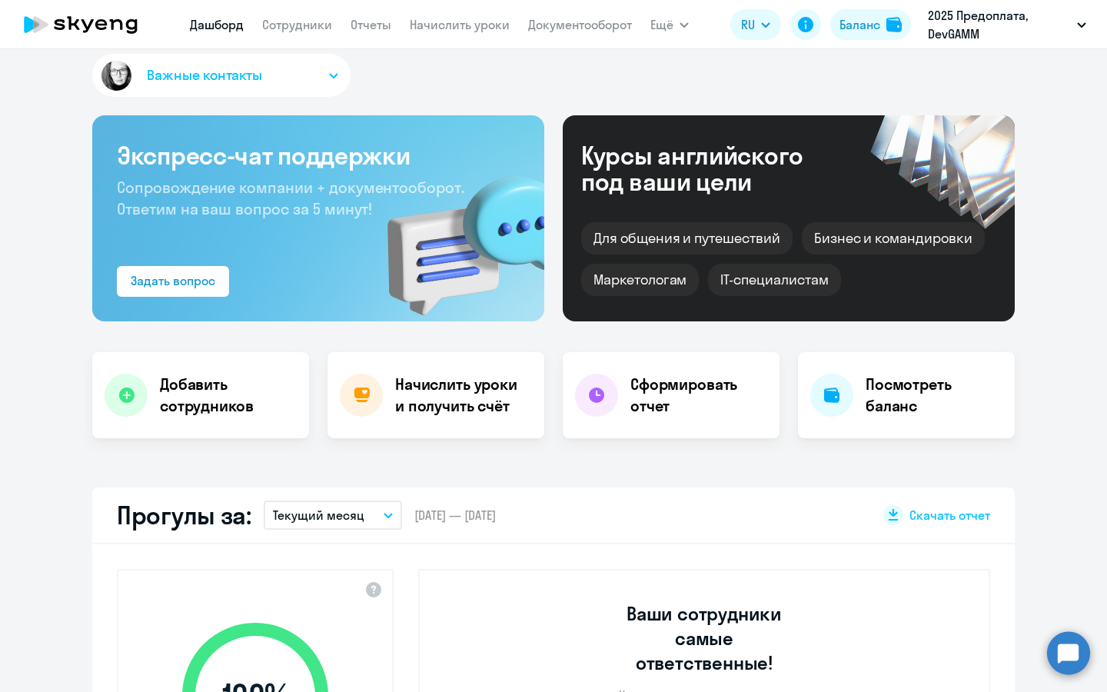
scroll to position [12, 0]
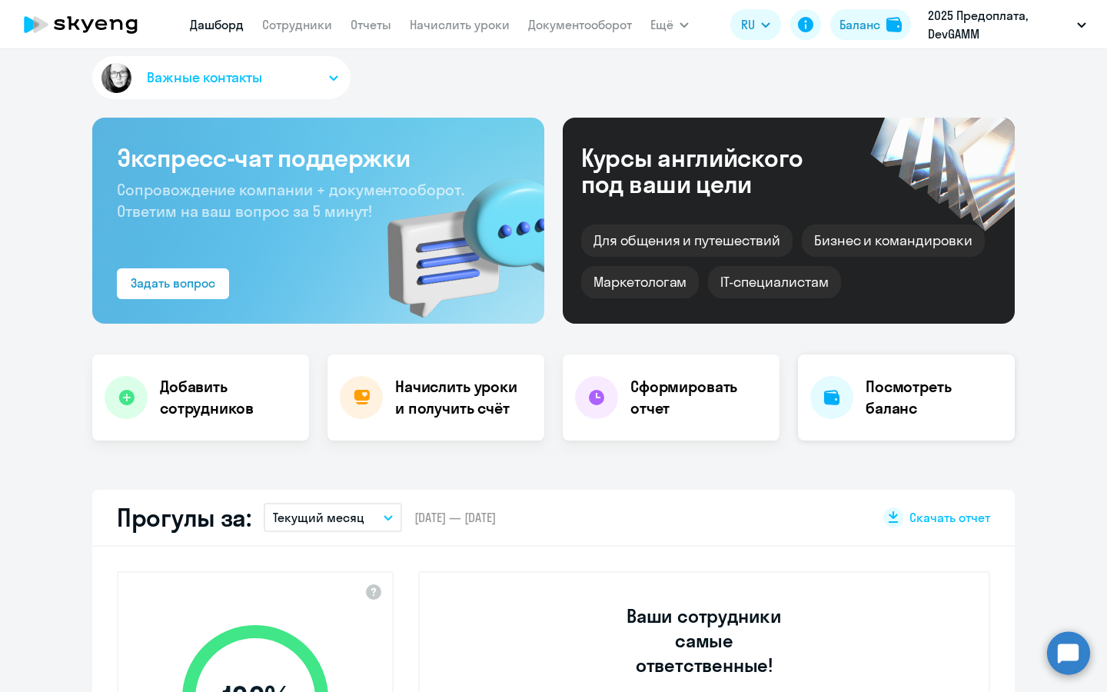
click at [865, 418] on h4 "Посмотреть баланс" at bounding box center [933, 397] width 137 height 43
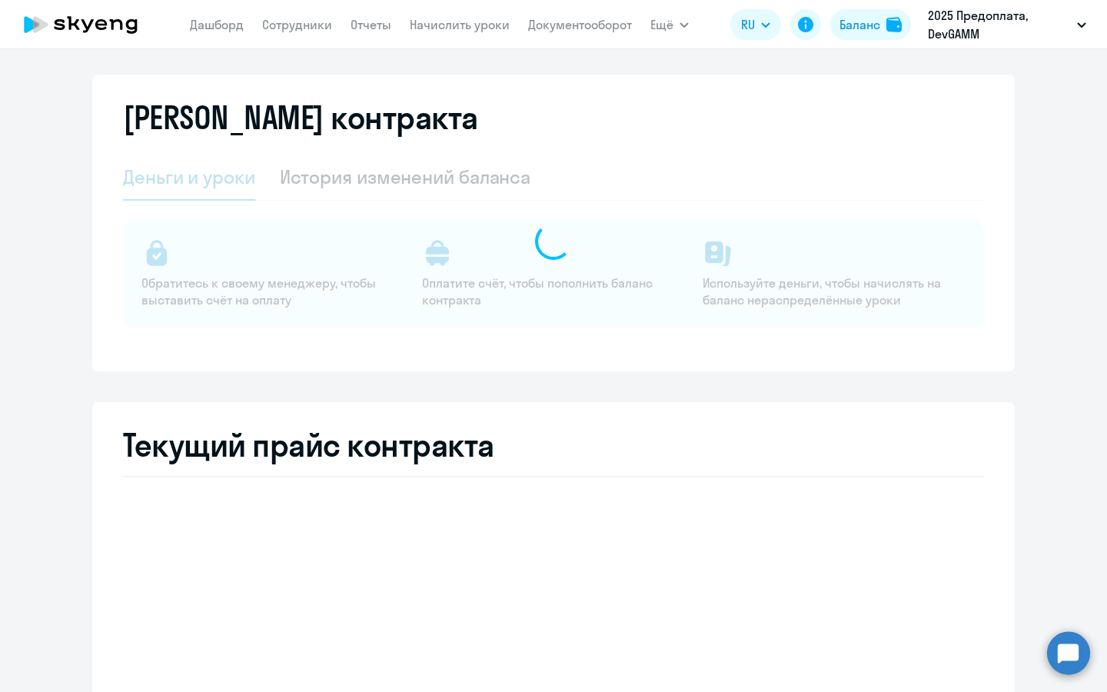
select select "english_adult_not_native_speaker"
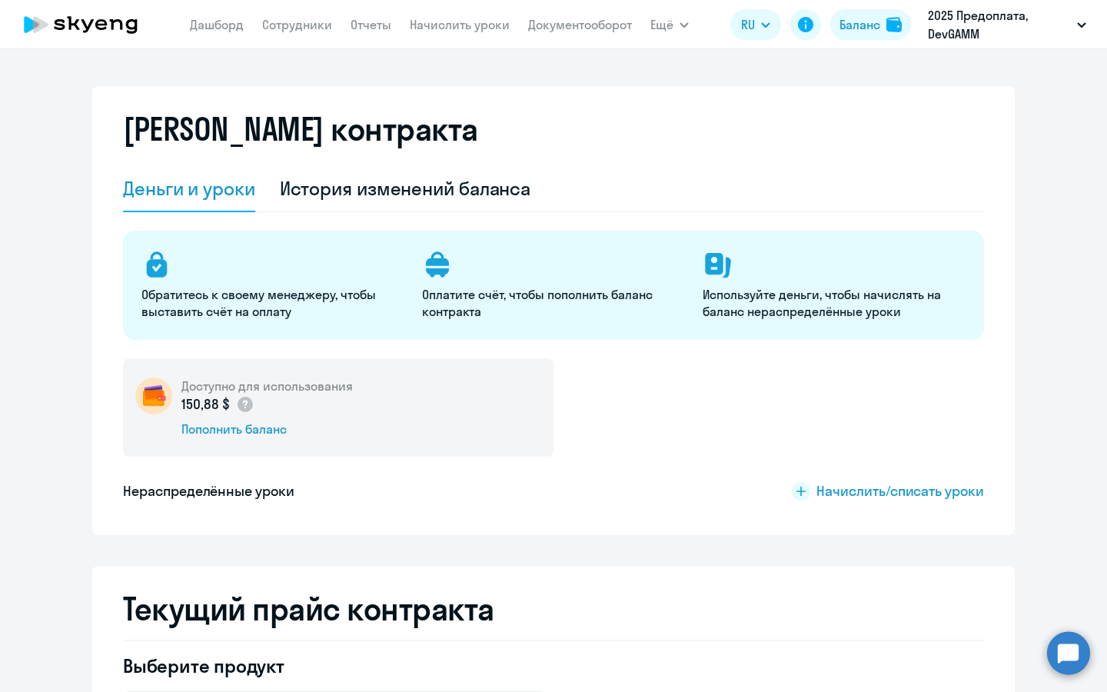
select select "english_adult_not_native_speaker"
click at [553, 35] on nav "[PERSON_NAME] Отчеты Начислить уроки Документооборот" at bounding box center [411, 24] width 442 height 31
click at [541, 18] on link "Документооборот" at bounding box center [580, 24] width 104 height 15
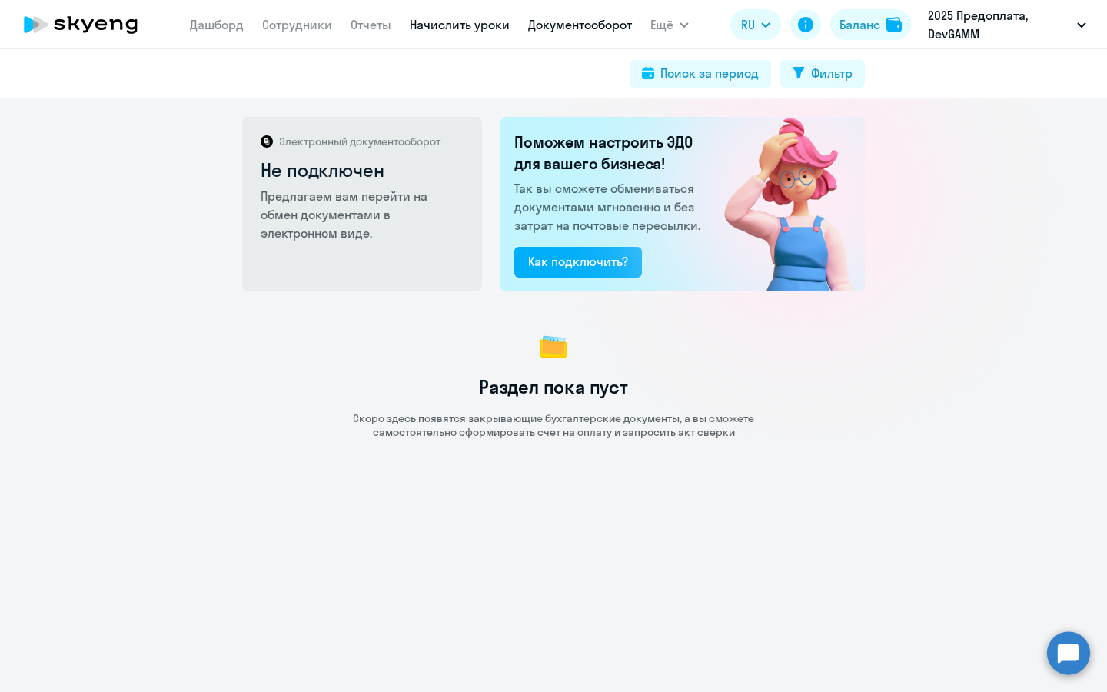
click at [473, 30] on link "Начислить уроки" at bounding box center [460, 24] width 100 height 15
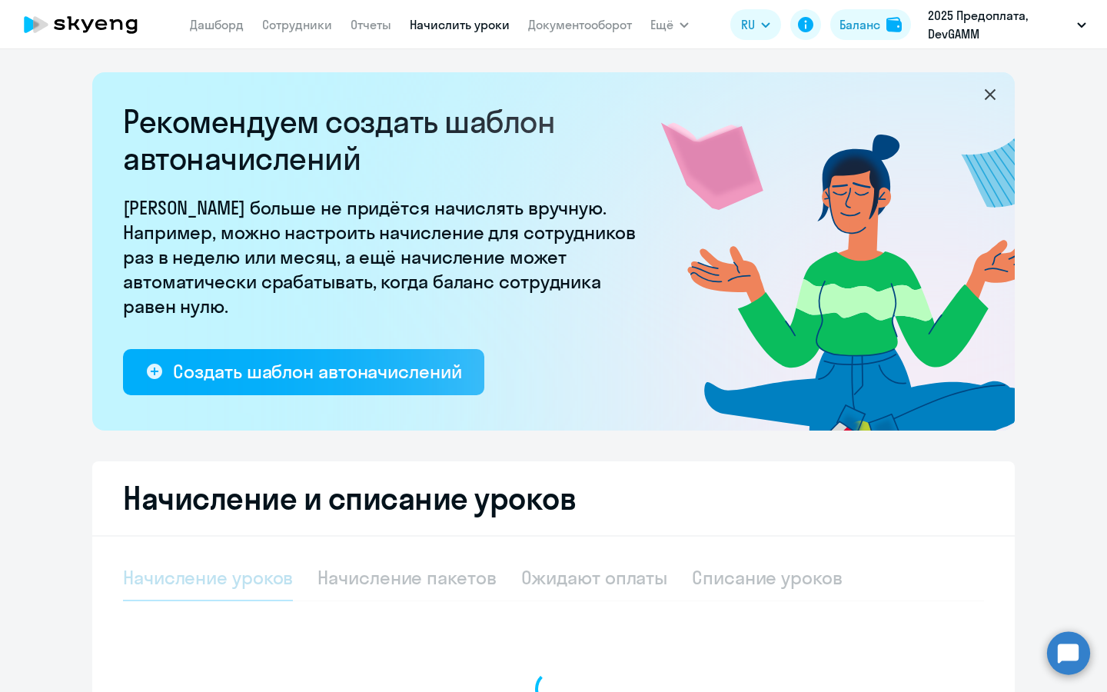
select select "10"
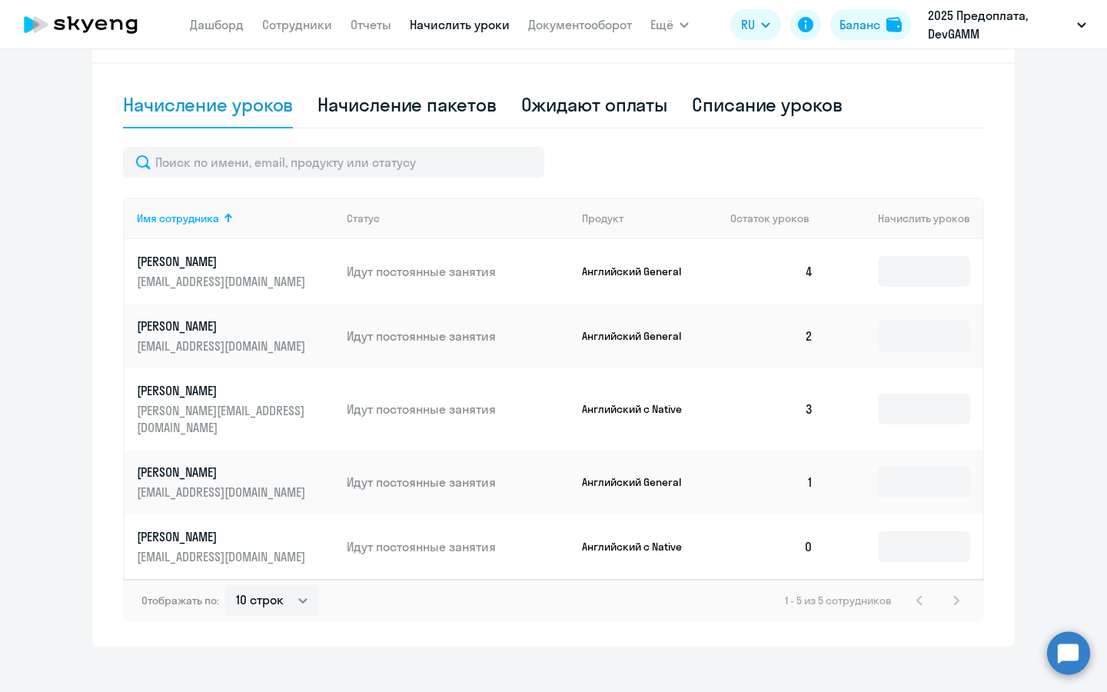
scroll to position [472, 0]
click at [913, 287] on td at bounding box center [903, 272] width 157 height 65
click at [900, 273] on input at bounding box center [924, 272] width 92 height 31
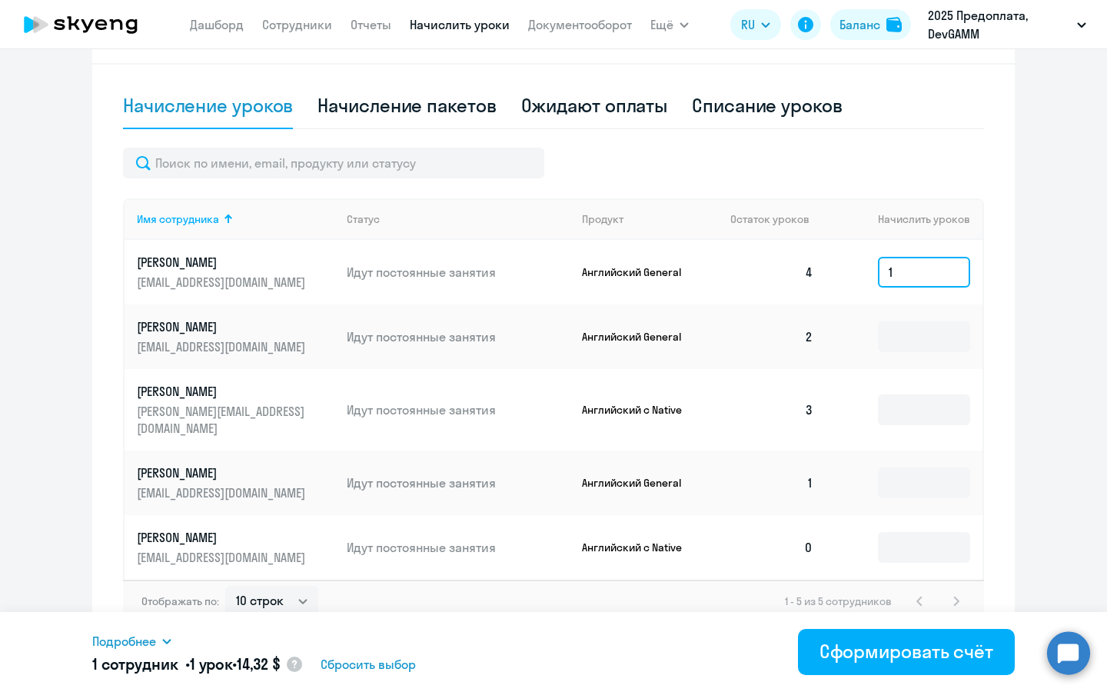
type input "1"
click at [168, 639] on icon at bounding box center [167, 641] width 12 height 12
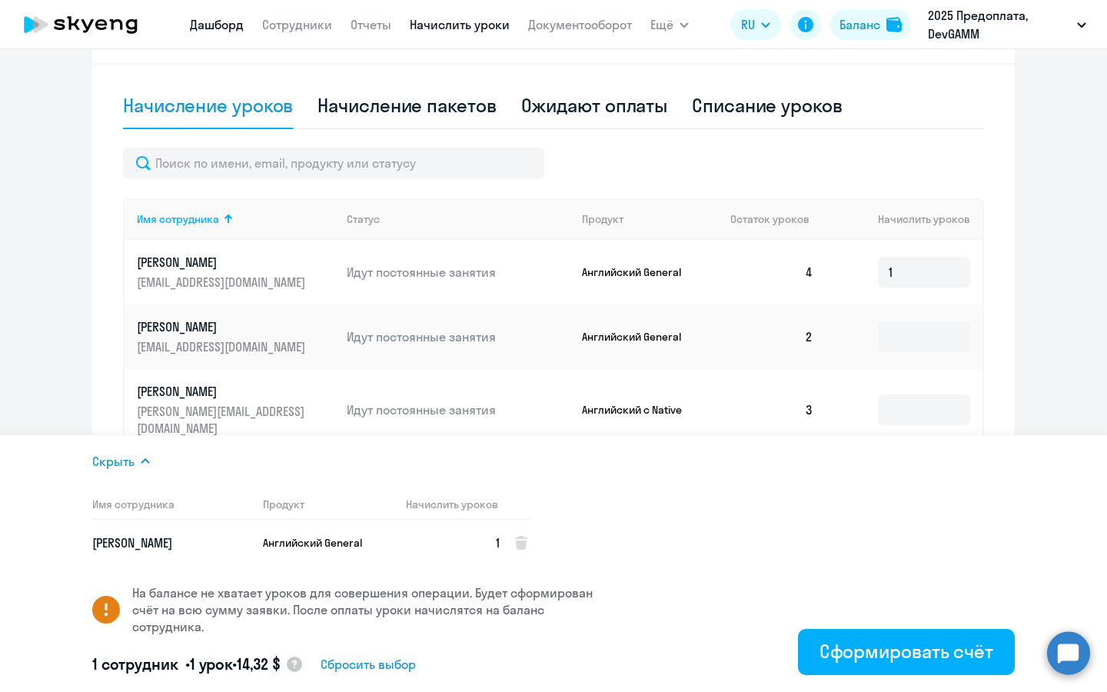
click at [224, 29] on link "Дашборд" at bounding box center [217, 24] width 54 height 15
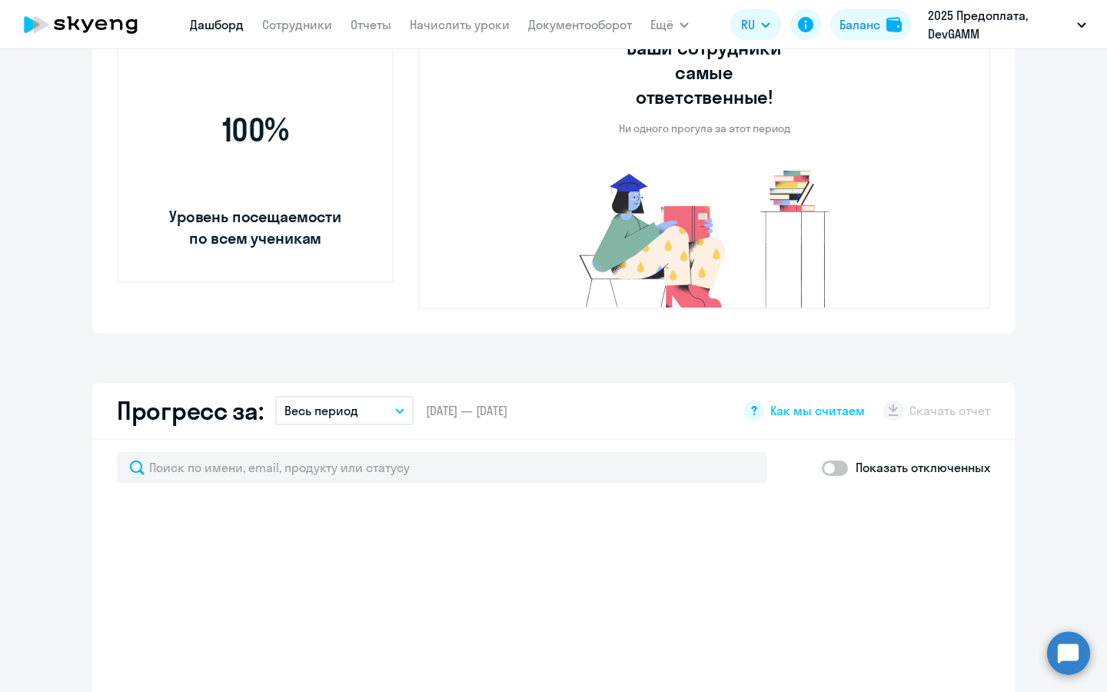
select select "30"
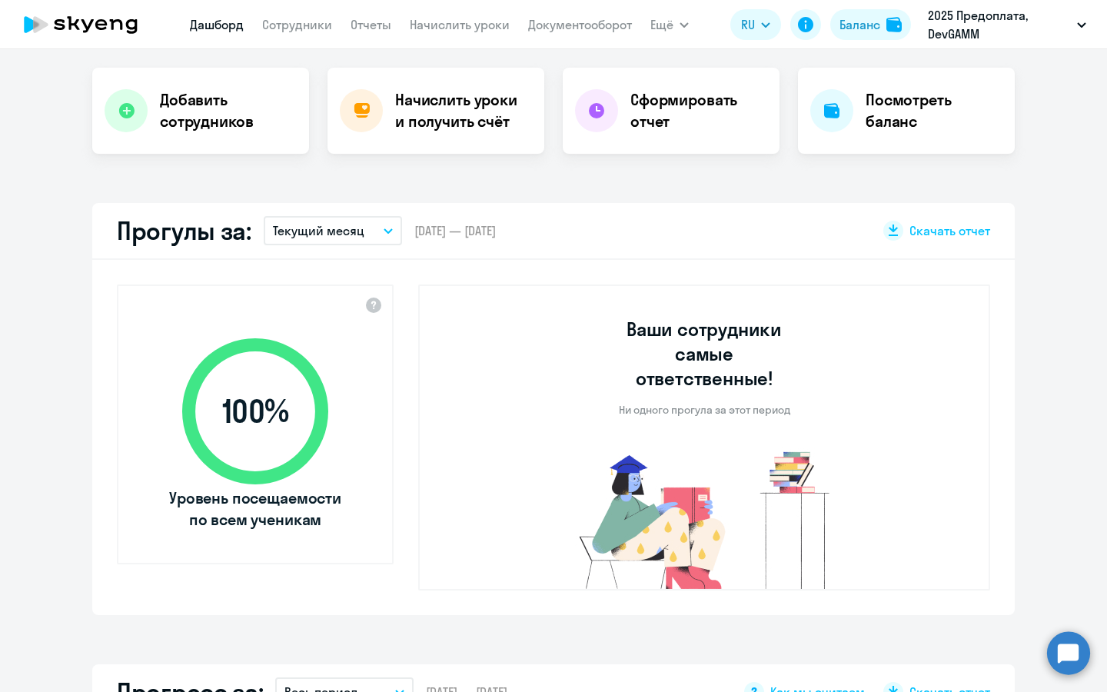
scroll to position [299, 0]
click at [851, 132] on div "Посмотреть баланс" at bounding box center [906, 110] width 217 height 86
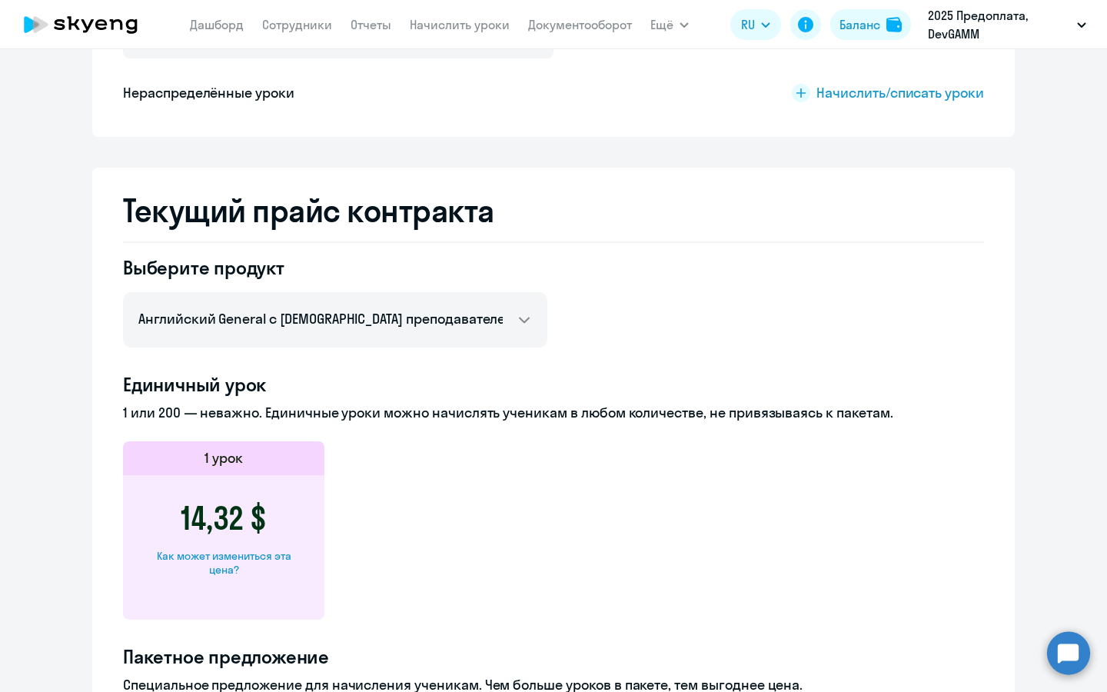
scroll to position [394, 0]
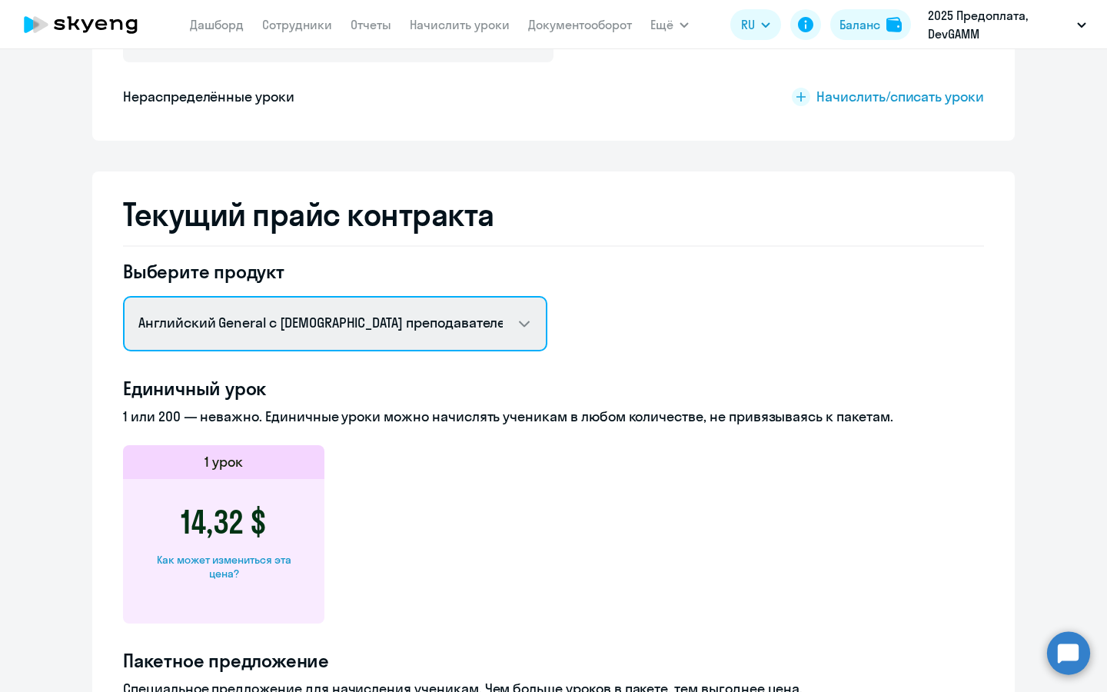
click at [494, 326] on select "Английский General с русскоговорящим преподавателем Английский General с англог…" at bounding box center [335, 323] width 424 height 55
select select "english_adult_not_native_speaker"
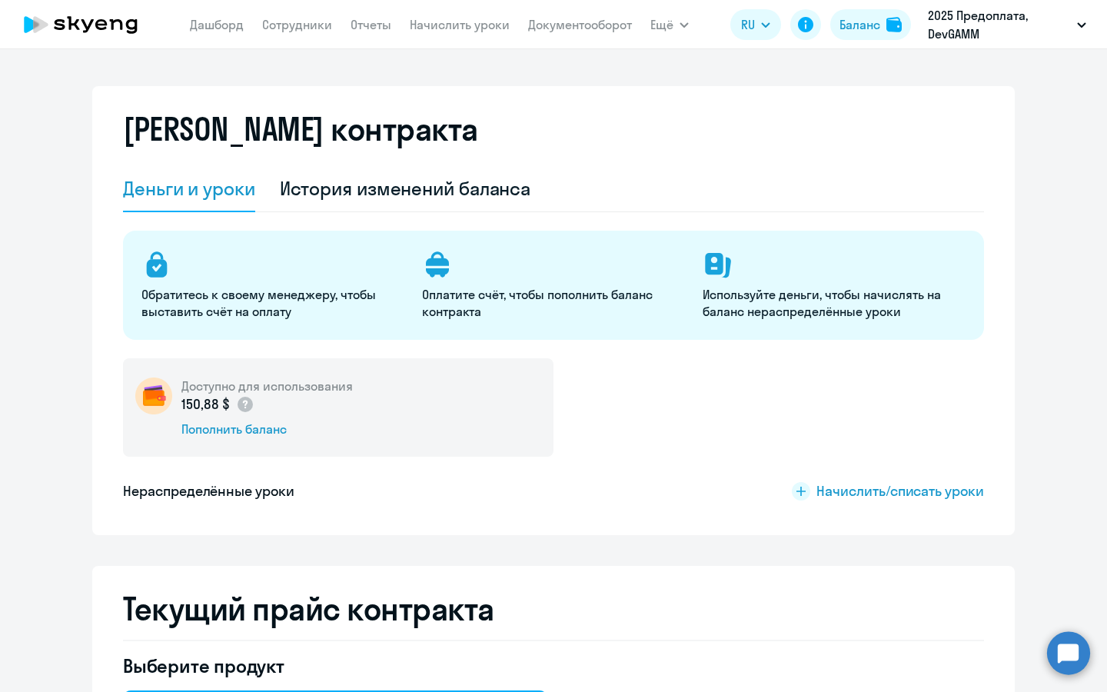
scroll to position [0, 0]
click at [435, 29] on link "Начислить уроки" at bounding box center [460, 24] width 100 height 15
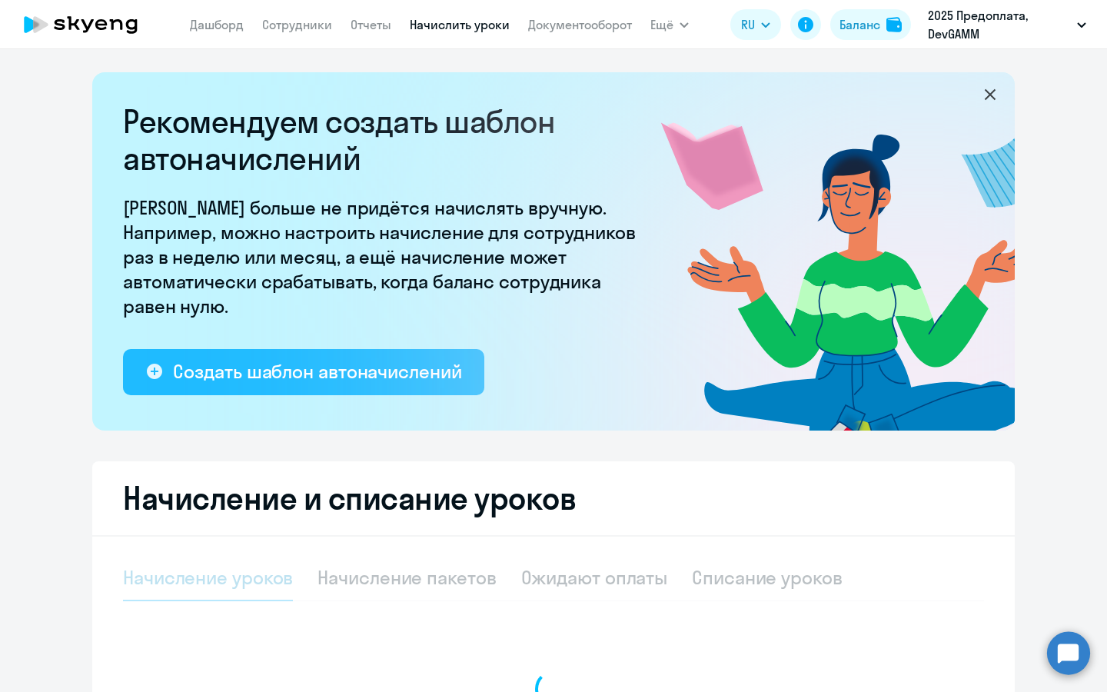
select select "10"
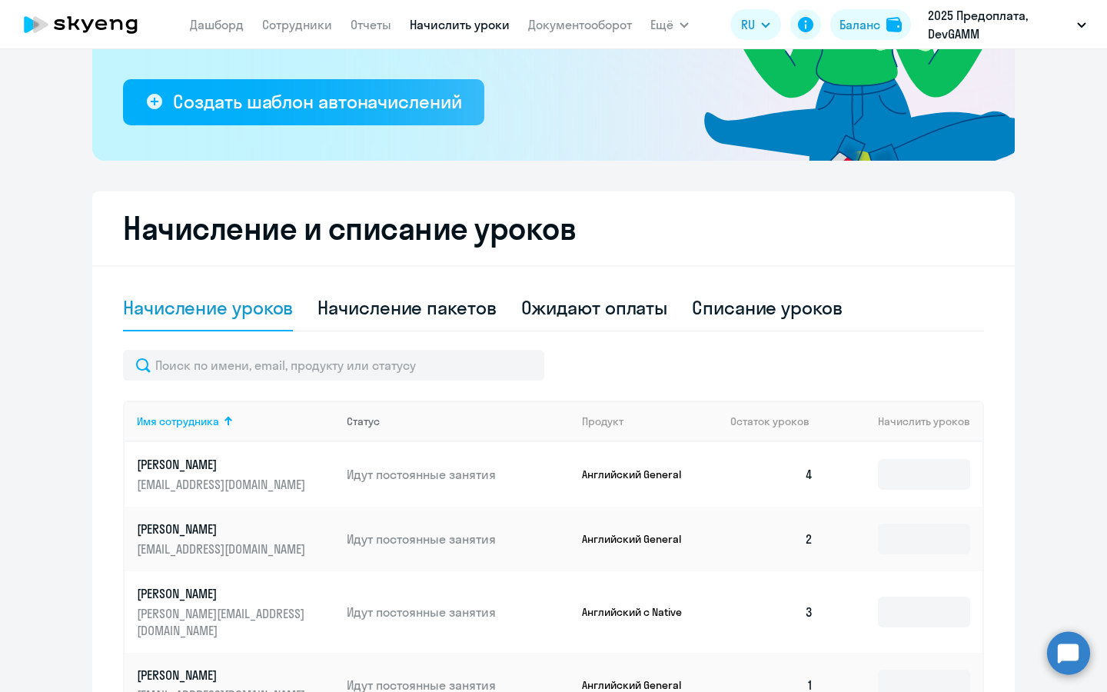
scroll to position [272, 0]
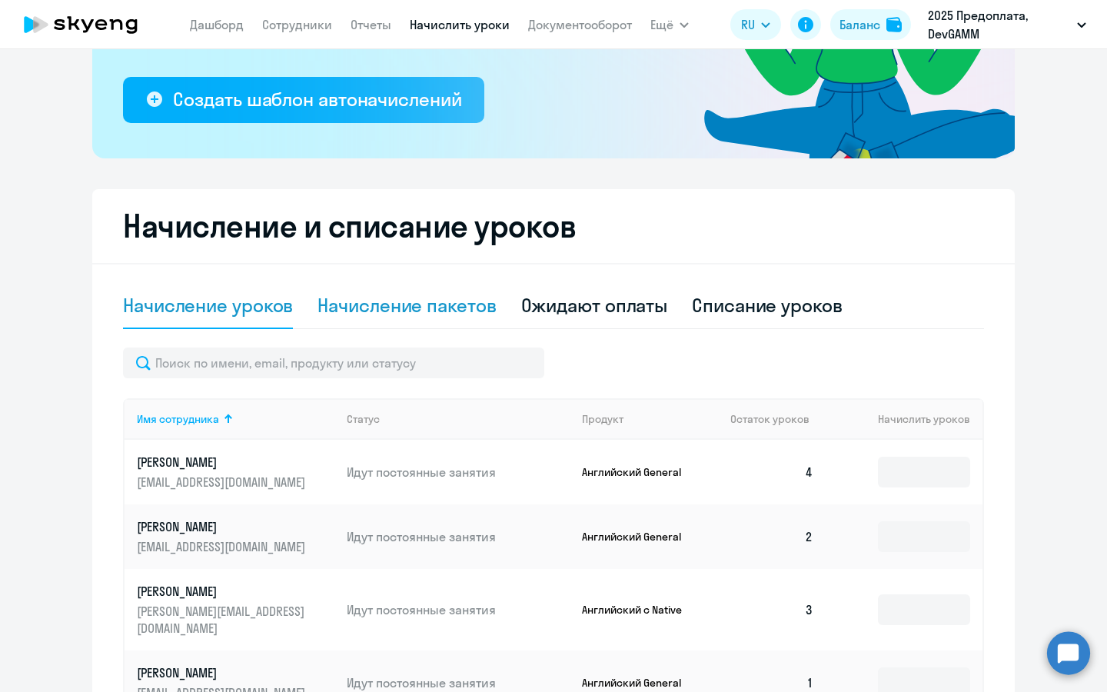
click at [460, 307] on div "Начисление пакетов" at bounding box center [406, 305] width 178 height 25
select select "10"
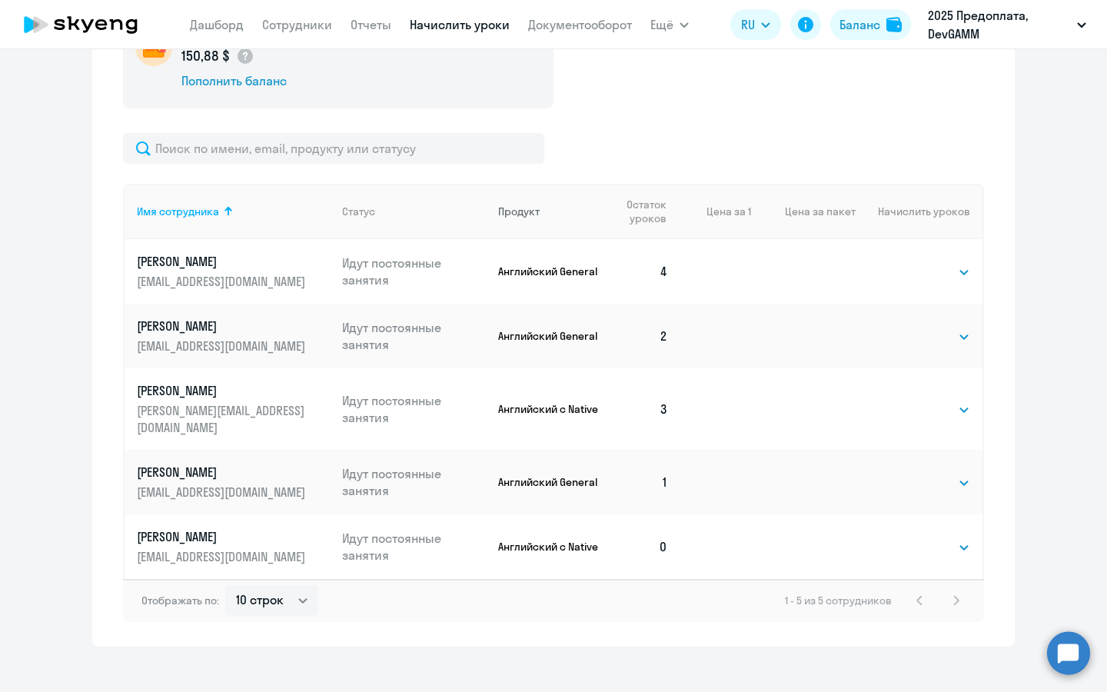
scroll to position [609, 0]
click at [947, 274] on select "Выбрать 4 8 16 32 64 96 128" at bounding box center [938, 273] width 63 height 18
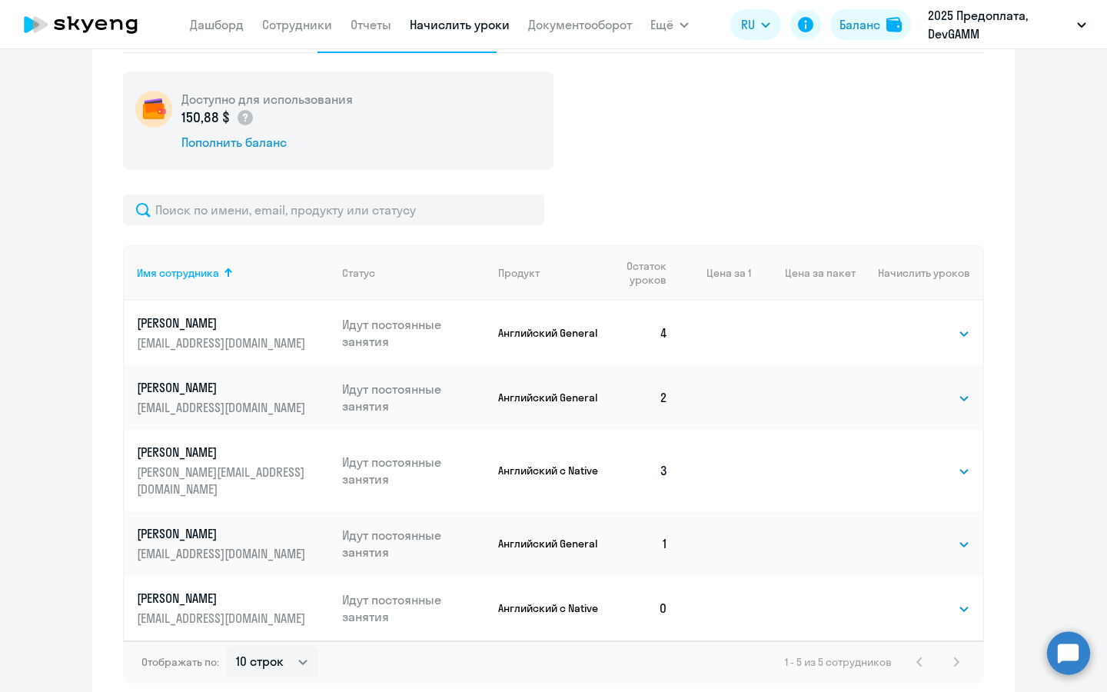
scroll to position [549, 0]
select select "4"
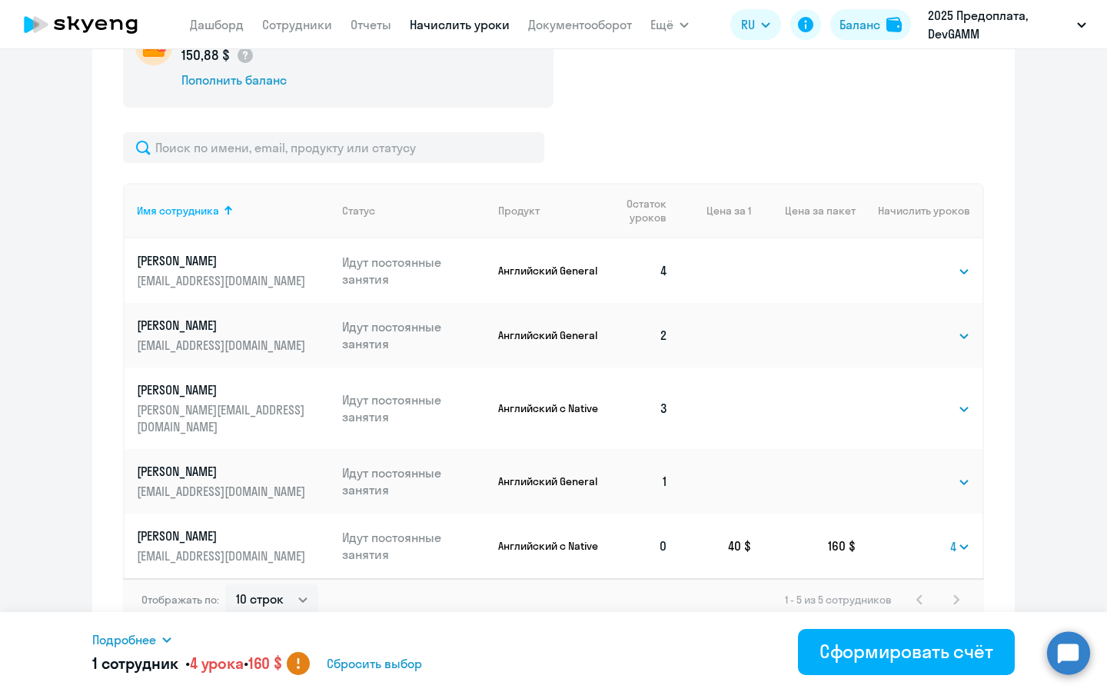
scroll to position [609, 0]
click at [955, 539] on select "Выбрать 4 8 16 32 64 96 128" at bounding box center [960, 548] width 20 height 18
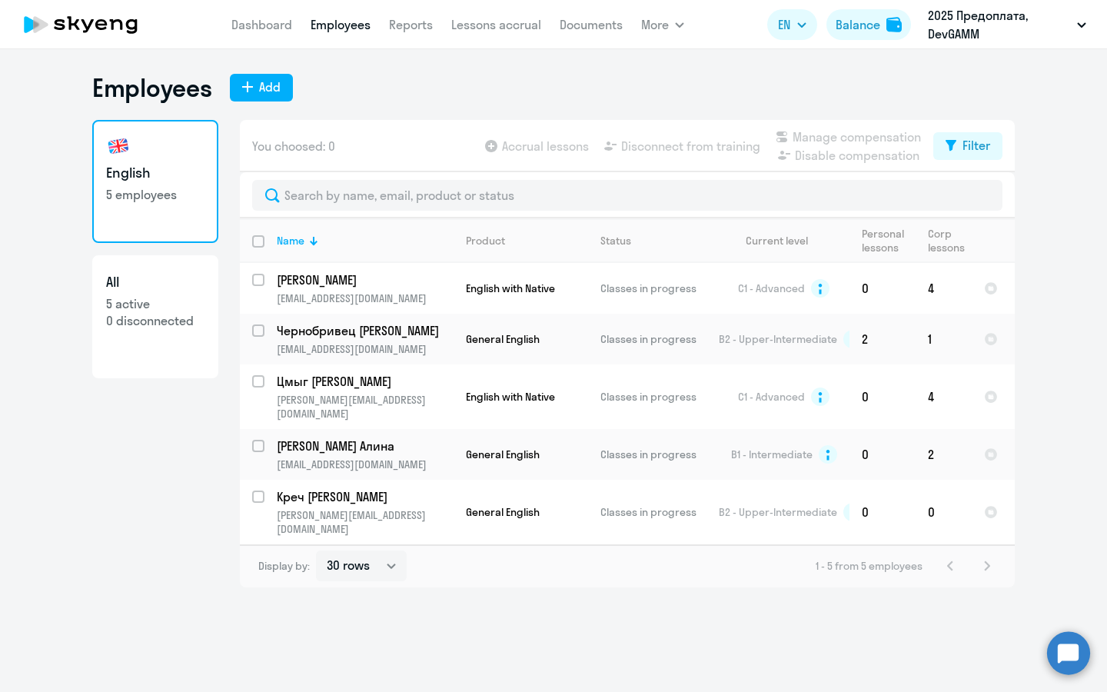
select select "30"
click at [118, 21] on icon at bounding box center [116, 24] width 13 height 11
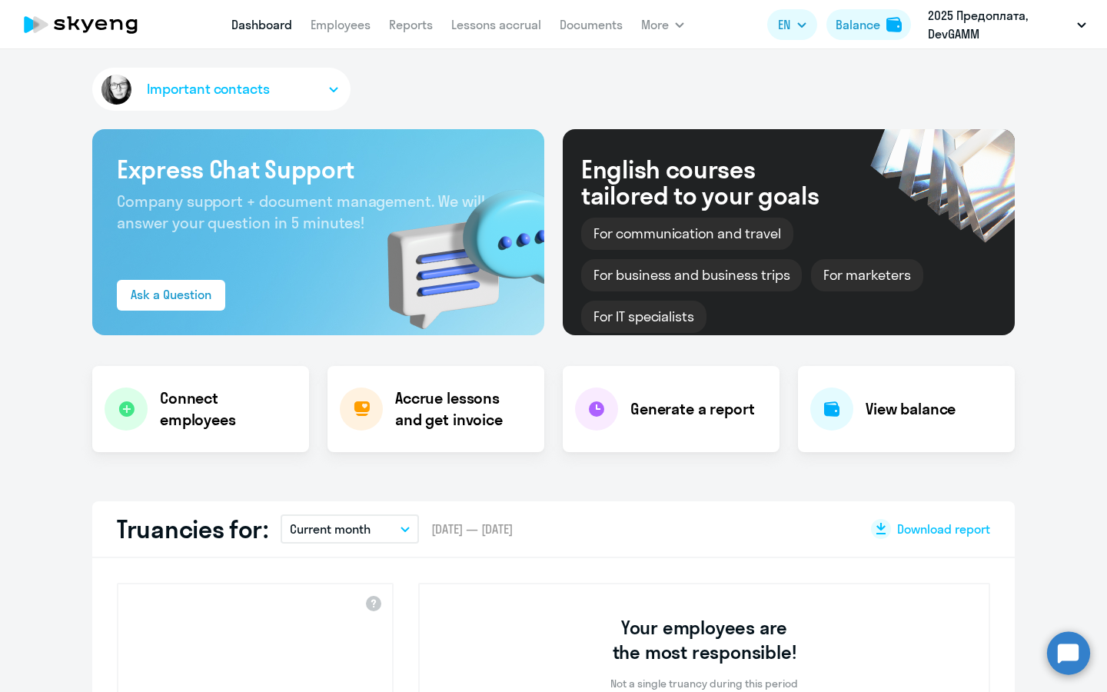
select select "30"
click at [675, 29] on button "More" at bounding box center [662, 24] width 43 height 31
click at [1040, 496] on div "Important contacts Express Chat Support Company support + document management. …" at bounding box center [553, 370] width 1107 height 642
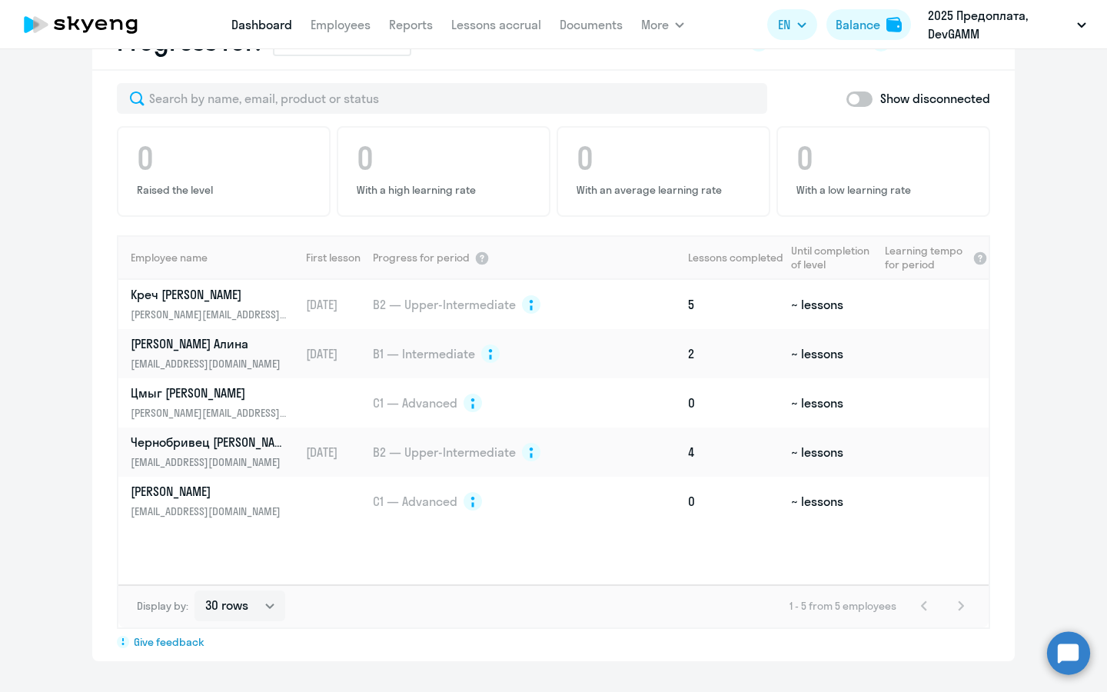
scroll to position [924, 0]
